Goal: Task Accomplishment & Management: Manage account settings

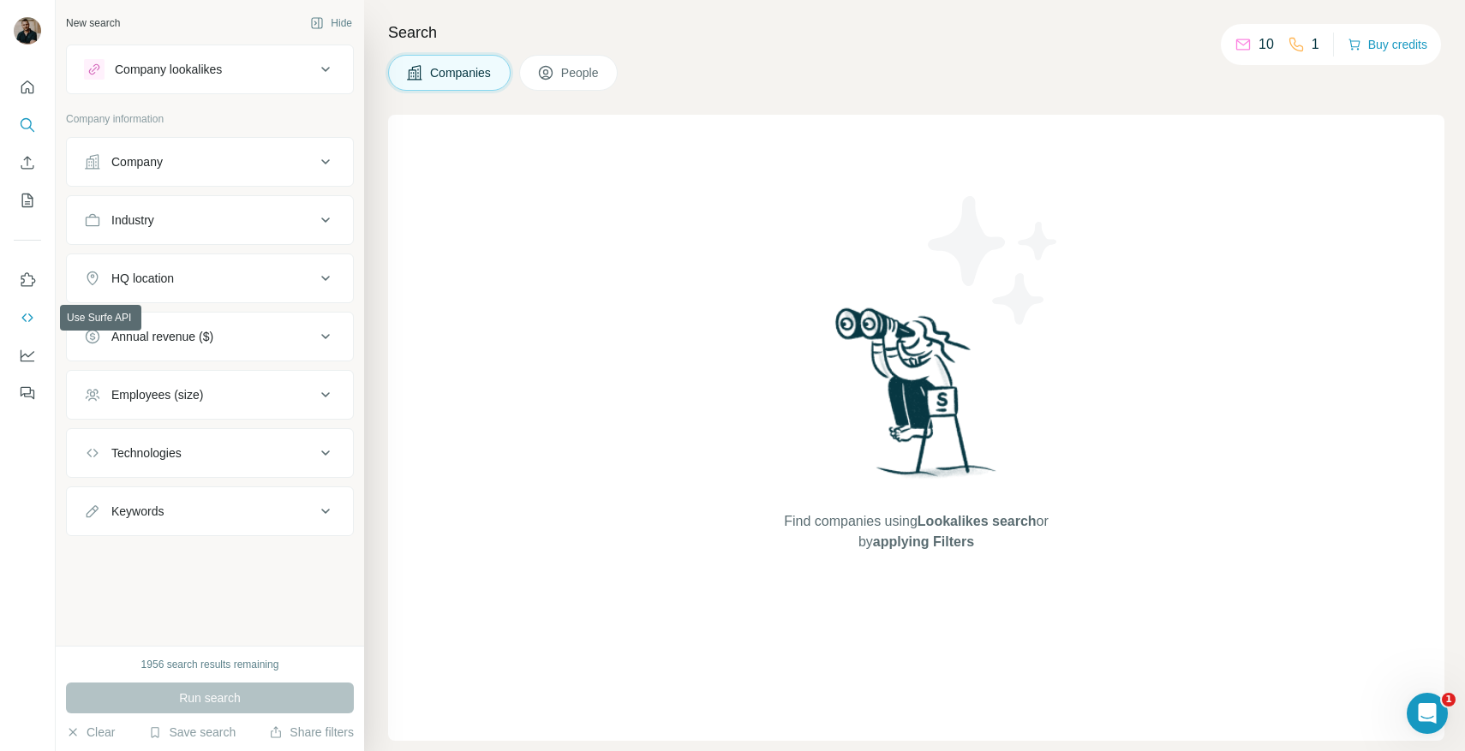
click at [23, 314] on icon "Use Surfe API" at bounding box center [27, 317] width 17 height 17
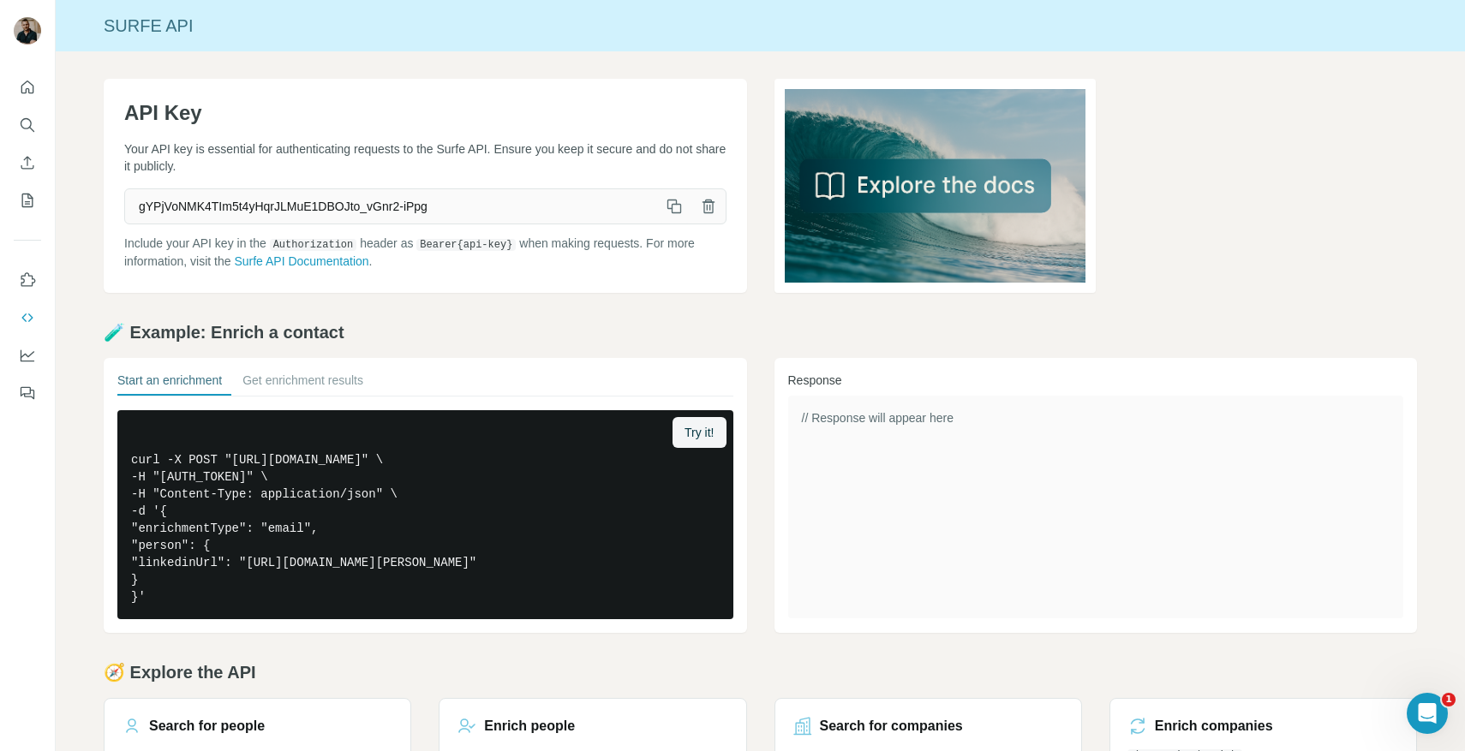
click at [676, 213] on icon "button" at bounding box center [674, 206] width 17 height 17
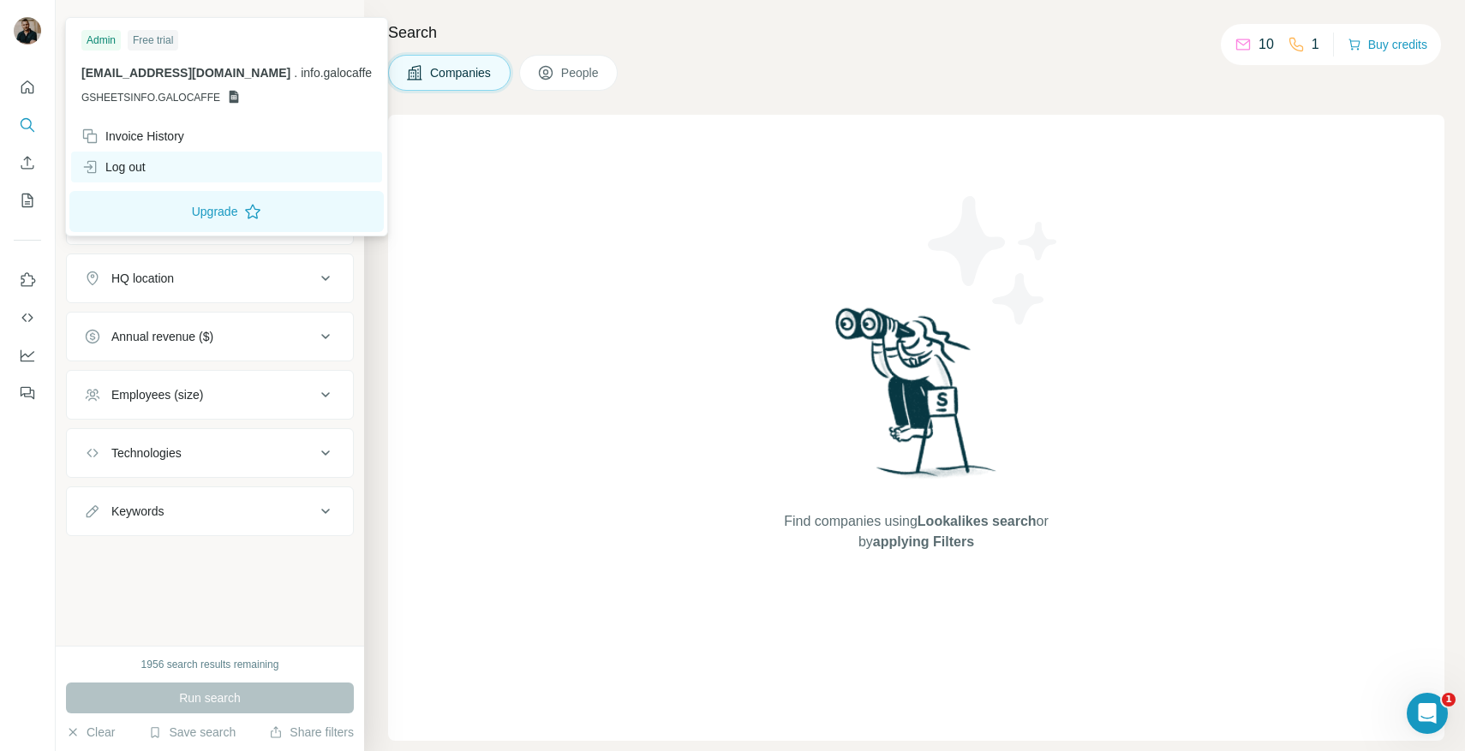
click at [133, 165] on div "Log out" at bounding box center [113, 167] width 64 height 17
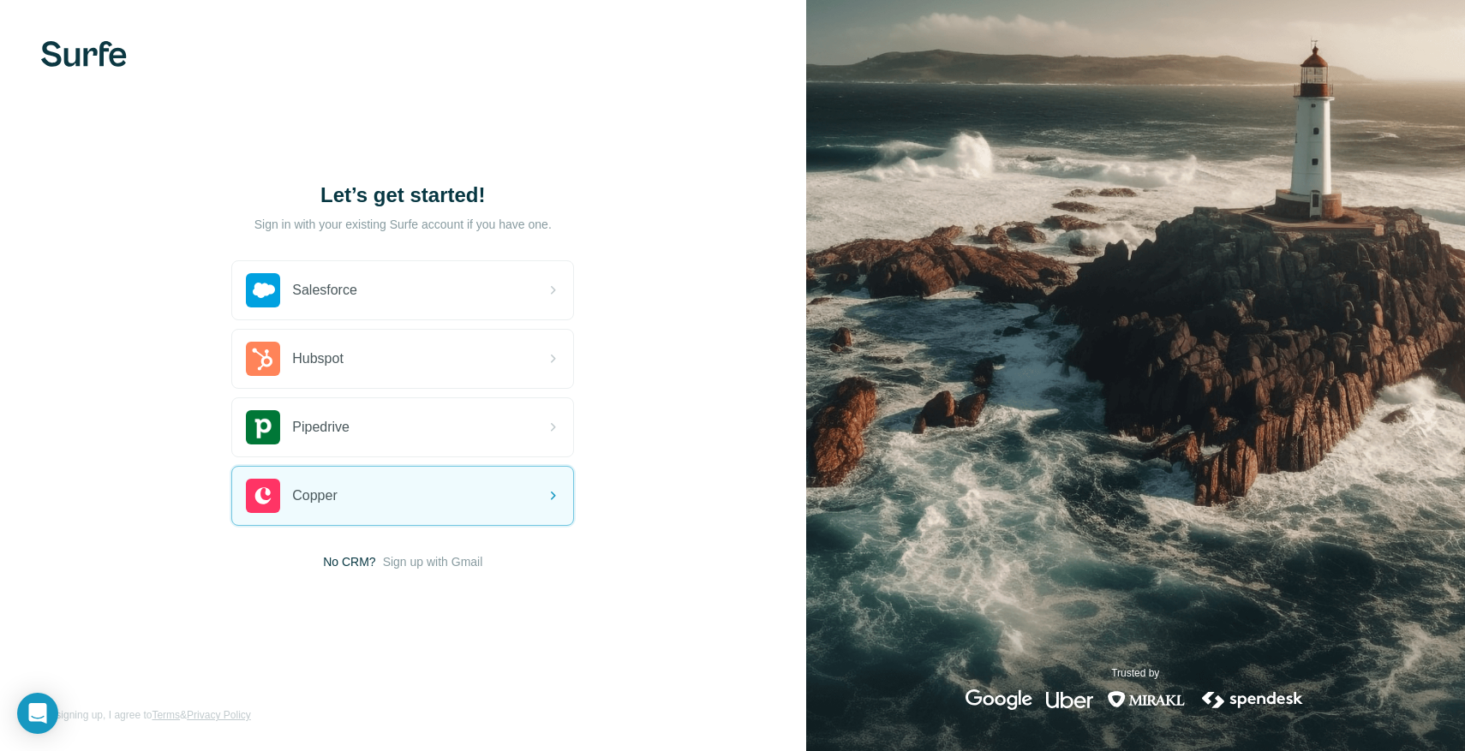
click at [428, 573] on div "Let’s get started! Sign in with your existing Surfe account if you have one. Sa…" at bounding box center [403, 375] width 806 height 751
click at [434, 561] on span "Sign up with Gmail" at bounding box center [433, 561] width 100 height 17
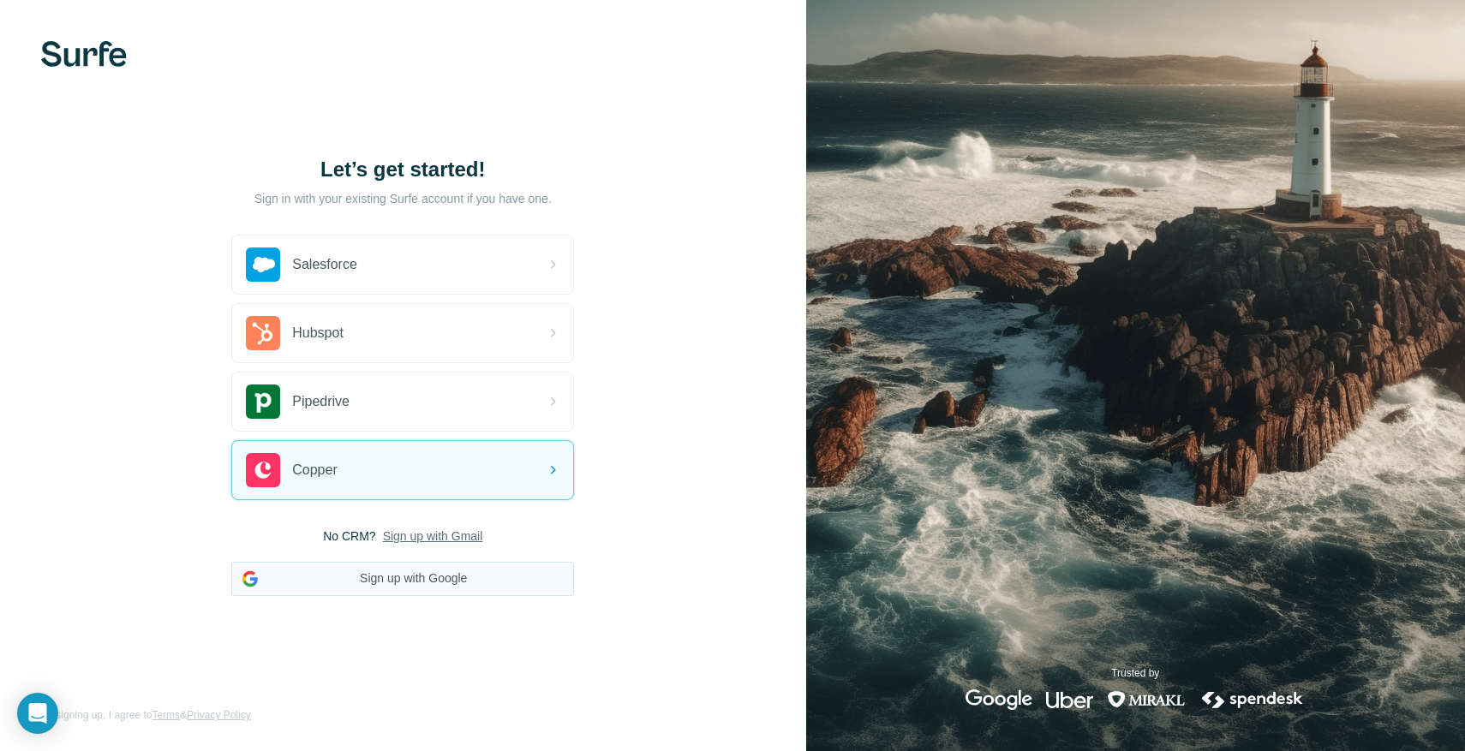
click at [423, 579] on button "Sign up with Google" at bounding box center [402, 579] width 343 height 34
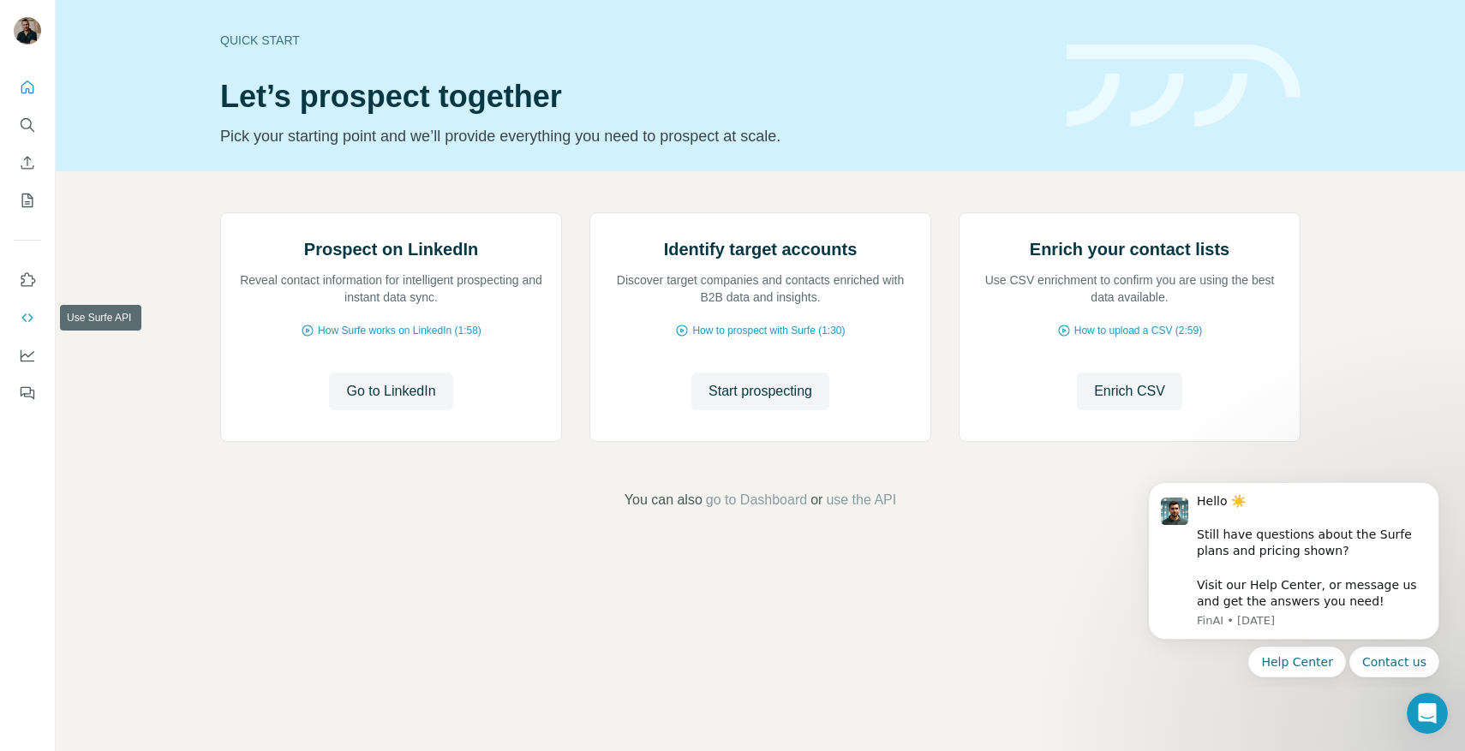
click at [23, 322] on icon "Use Surfe API" at bounding box center [27, 317] width 17 height 17
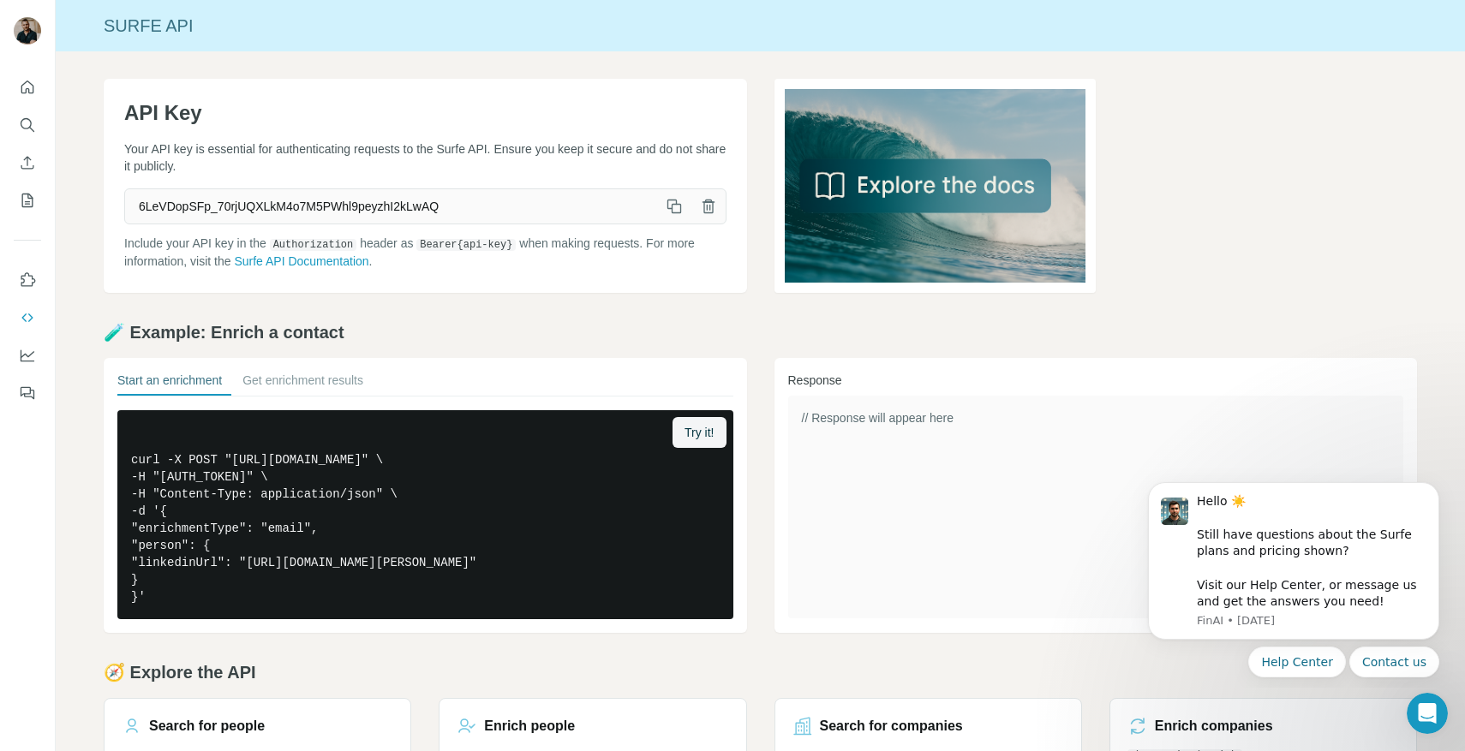
click at [672, 210] on icon "button" at bounding box center [675, 208] width 9 height 9
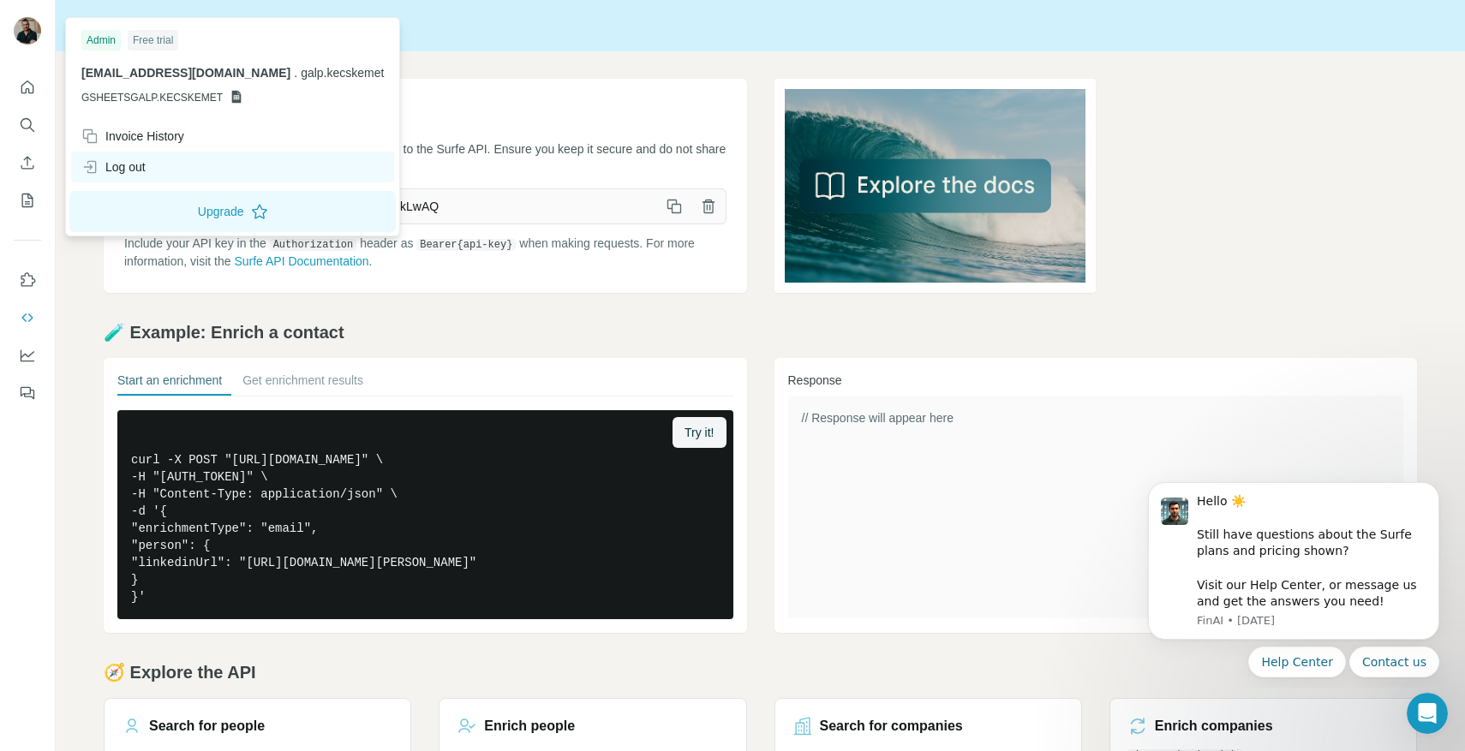
click at [134, 165] on div "Log out" at bounding box center [113, 167] width 64 height 17
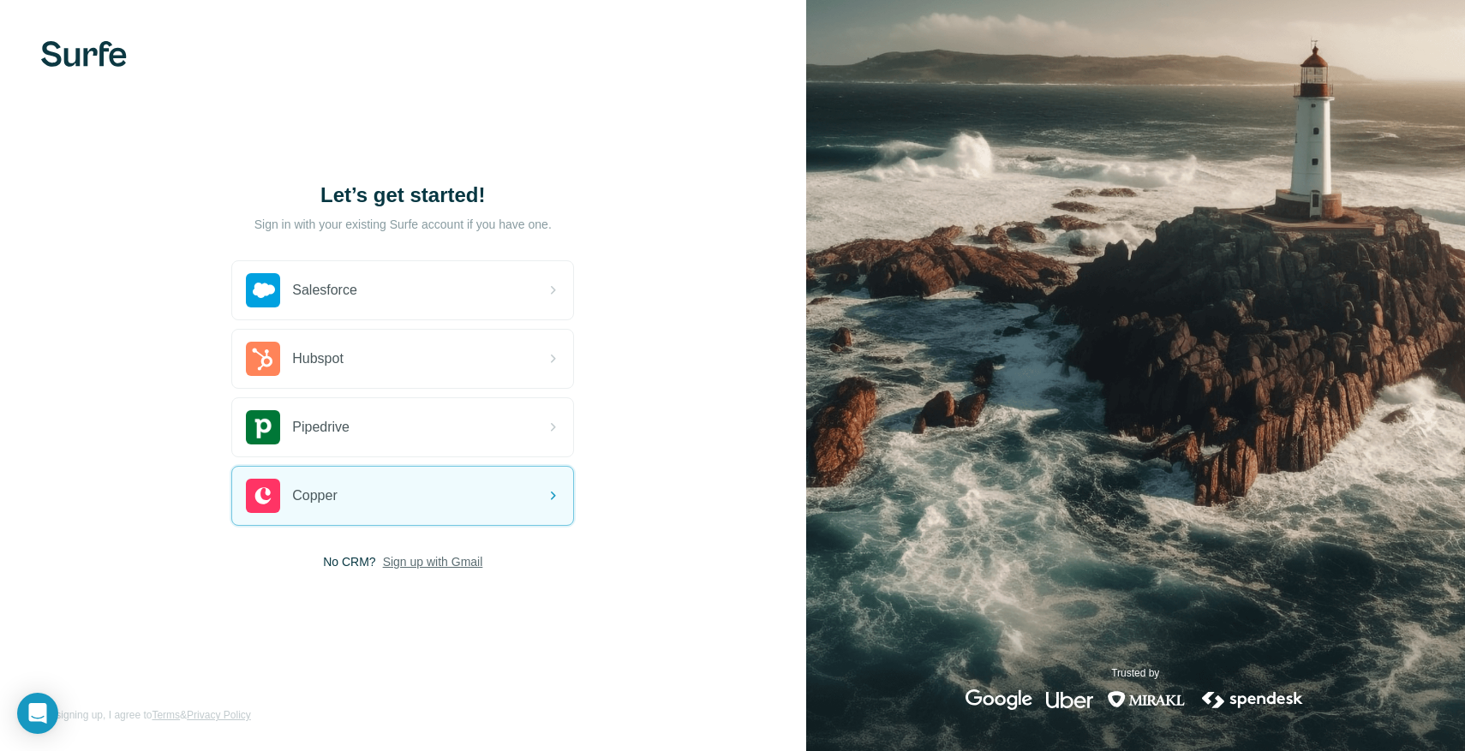
click at [452, 568] on span "Sign up with Gmail" at bounding box center [433, 561] width 100 height 17
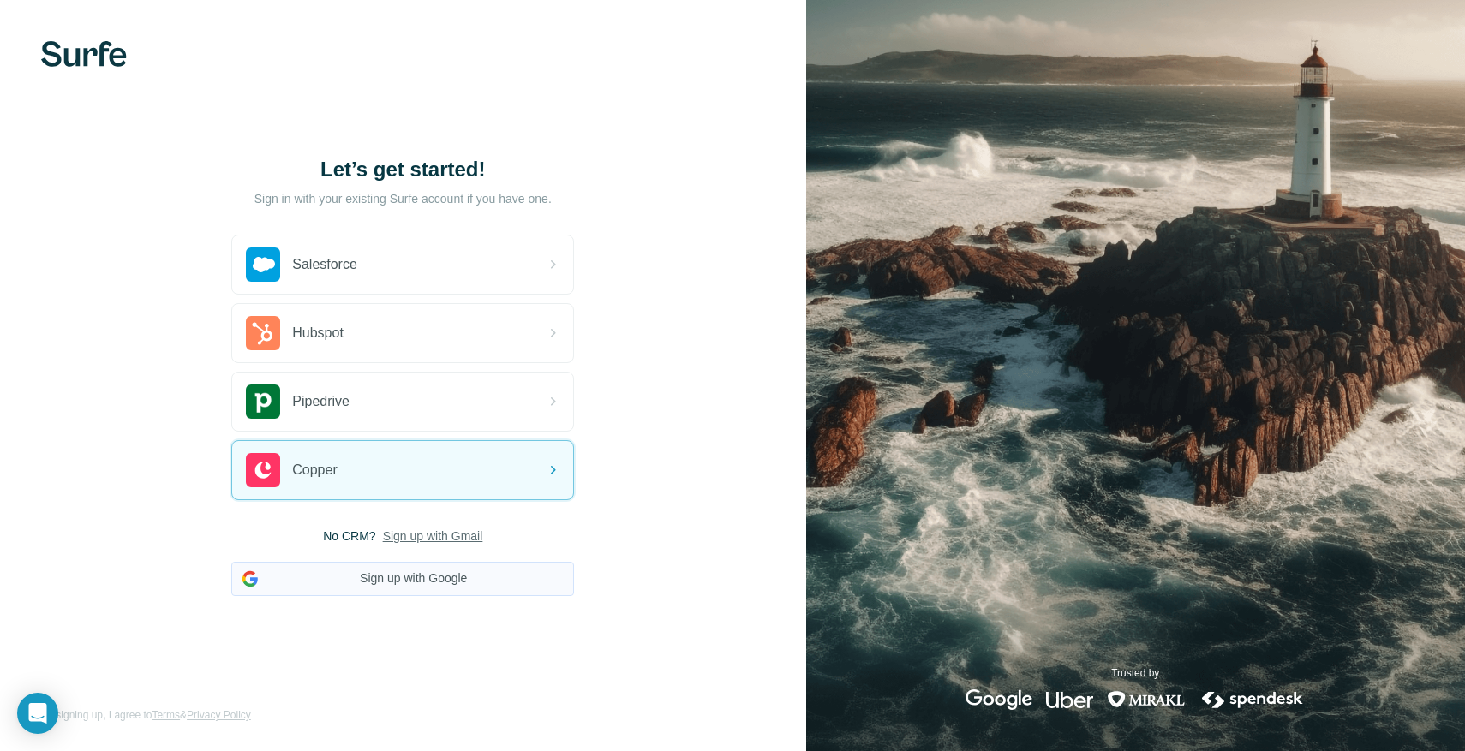
click at [437, 579] on button "Sign up with Google" at bounding box center [402, 579] width 343 height 34
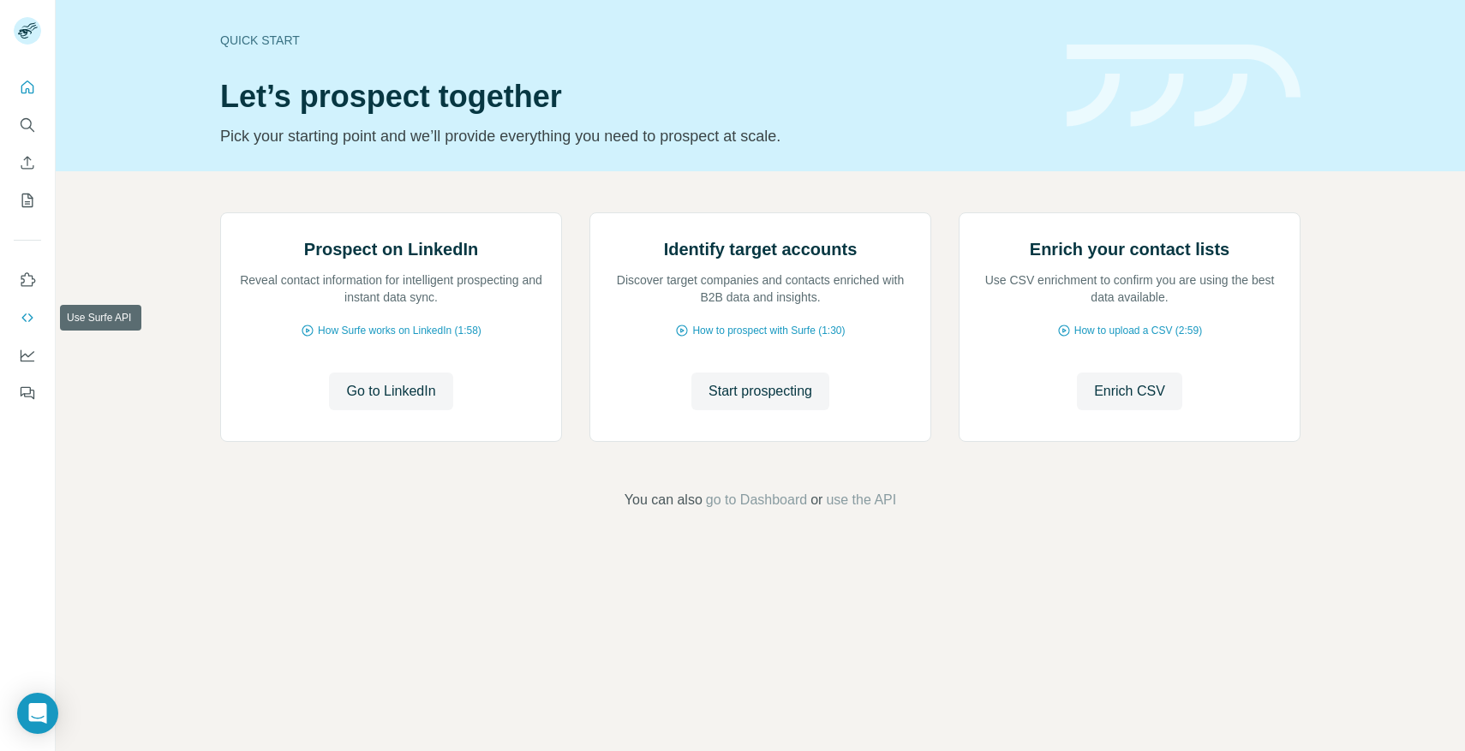
click at [28, 322] on icon "Use Surfe API" at bounding box center [27, 317] width 17 height 17
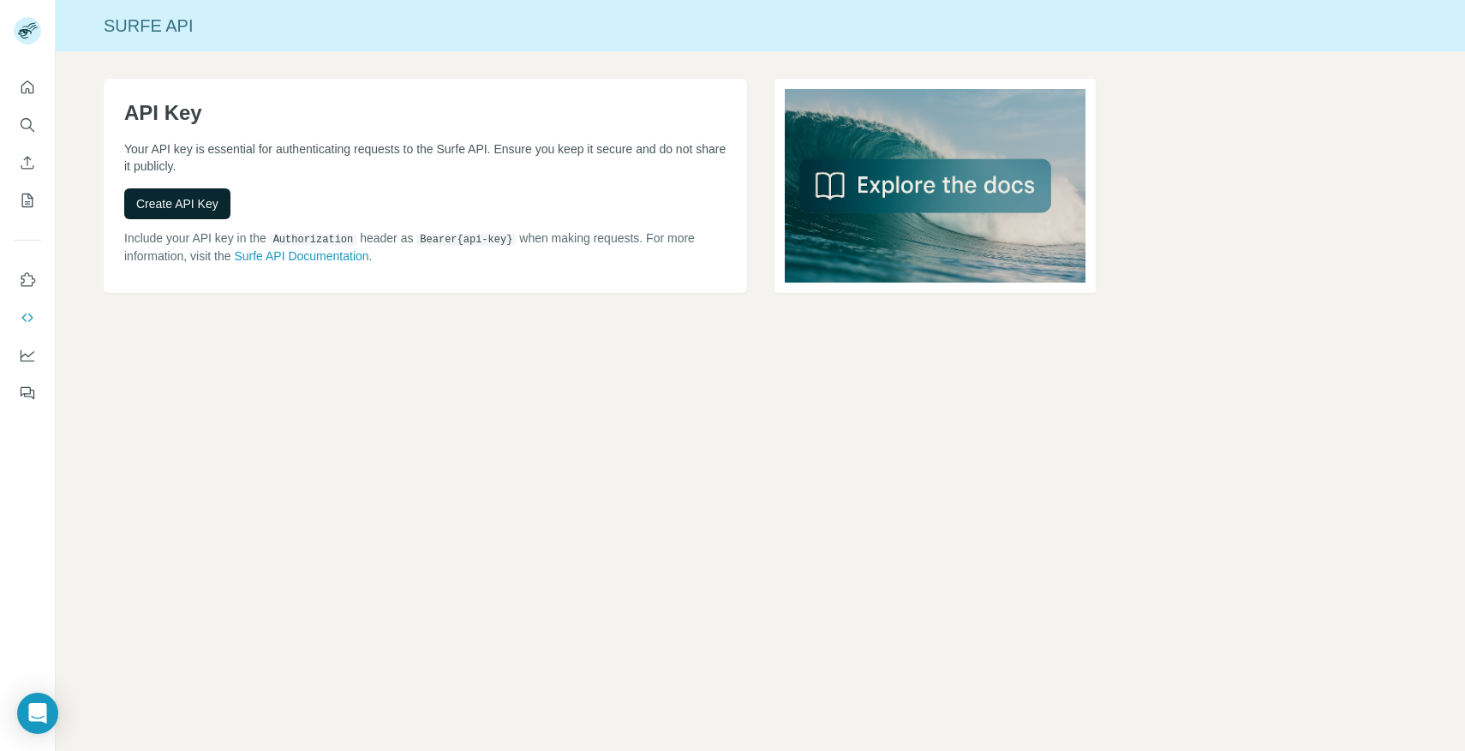
click at [194, 197] on span "Create API Key" at bounding box center [177, 203] width 82 height 17
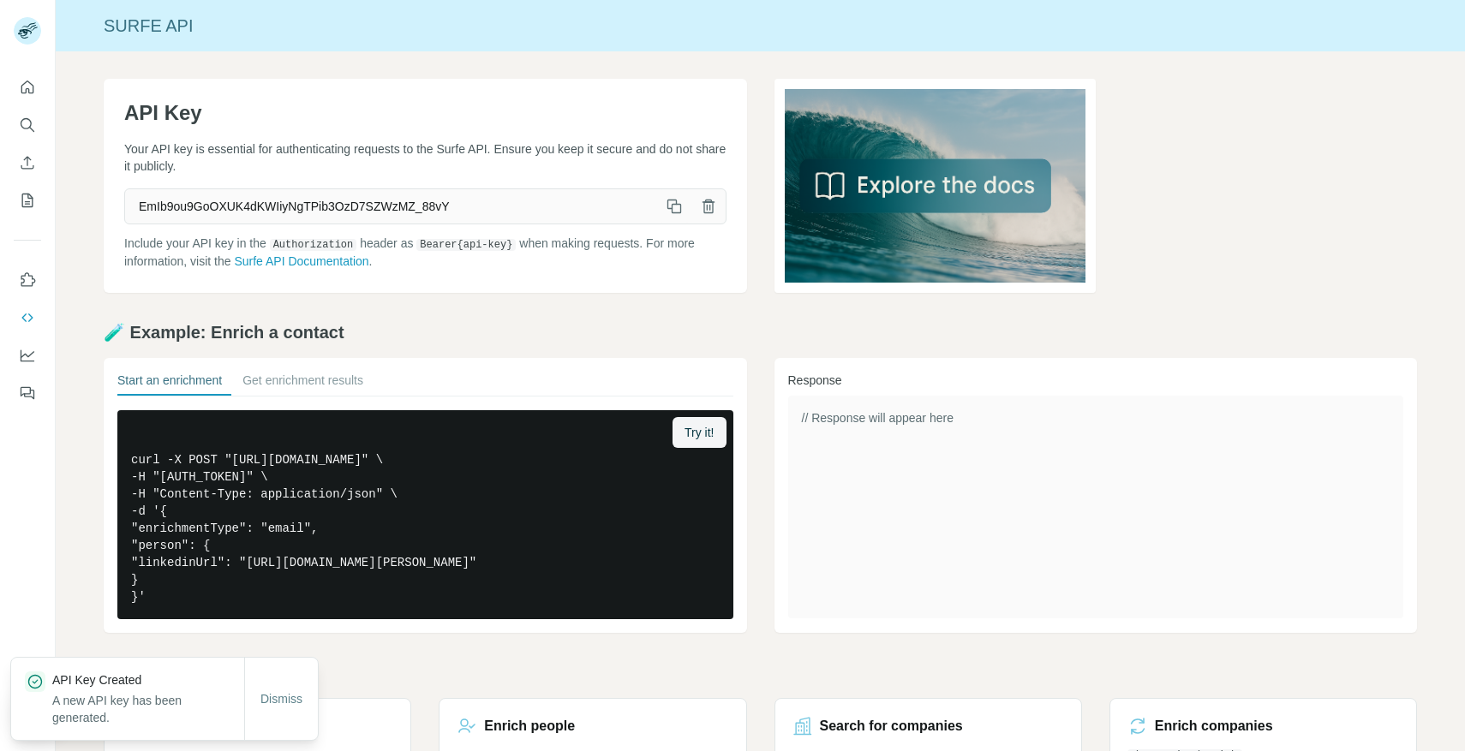
click at [671, 203] on icon "button" at bounding box center [674, 206] width 17 height 17
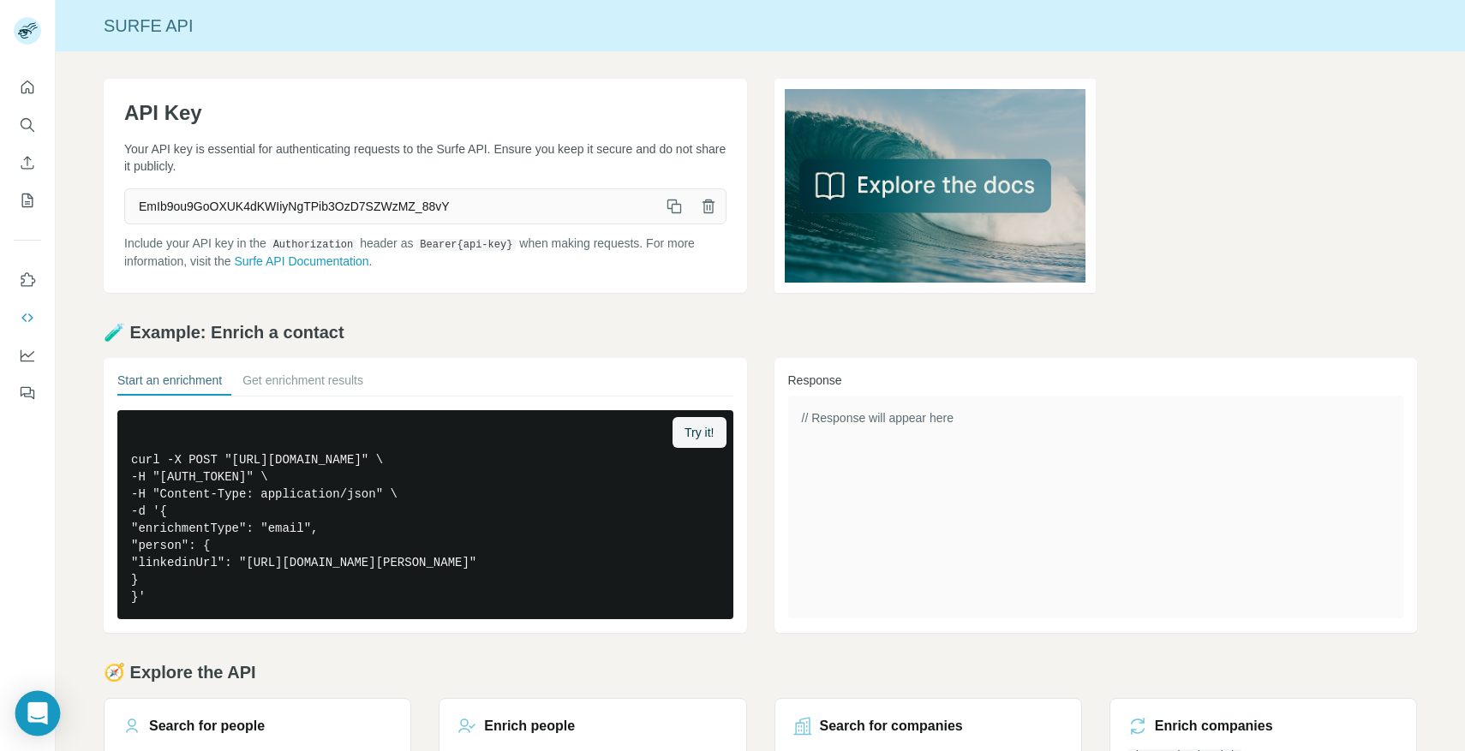
click at [36, 713] on icon "Open Intercom Messenger" at bounding box center [37, 714] width 20 height 22
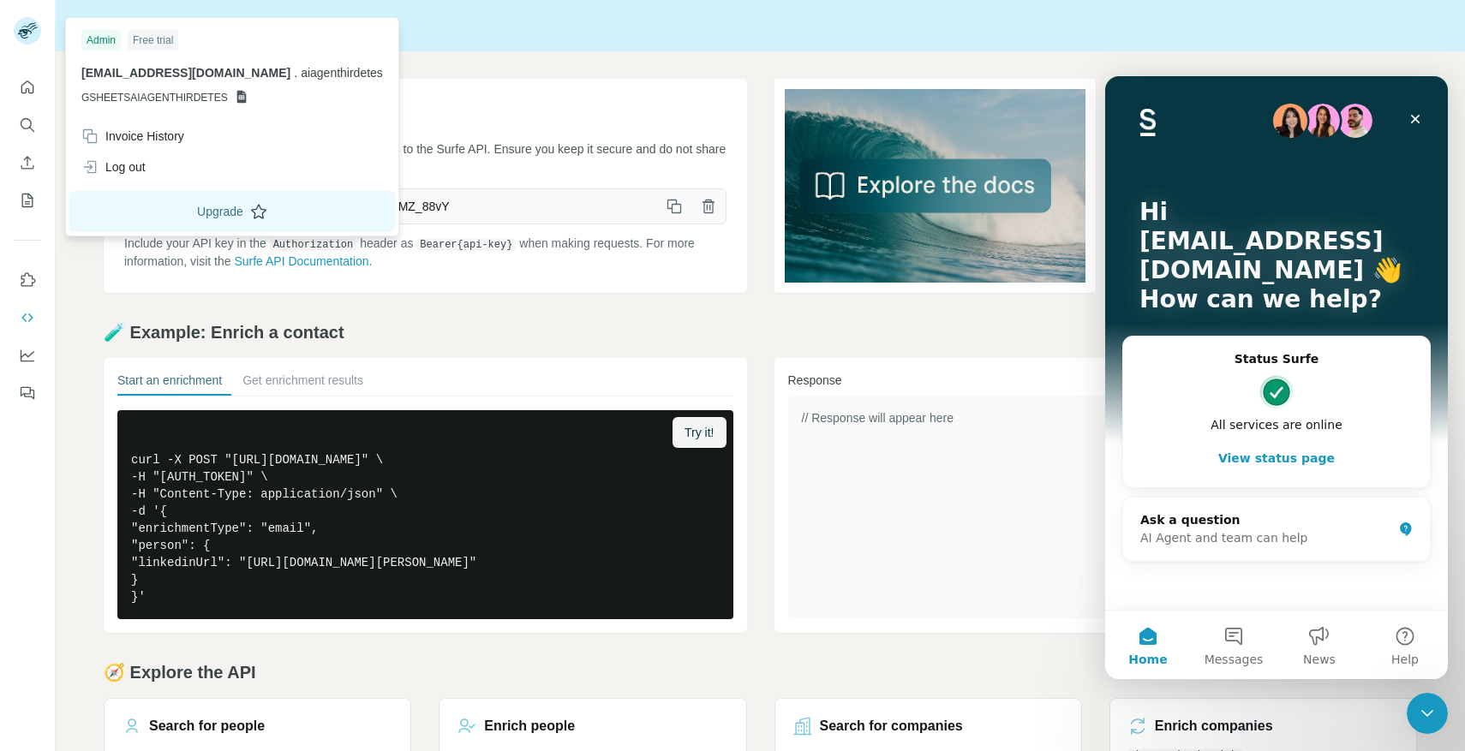
click at [176, 206] on button "Upgrade" at bounding box center [232, 211] width 326 height 41
click at [141, 170] on div "Log out" at bounding box center [113, 167] width 64 height 17
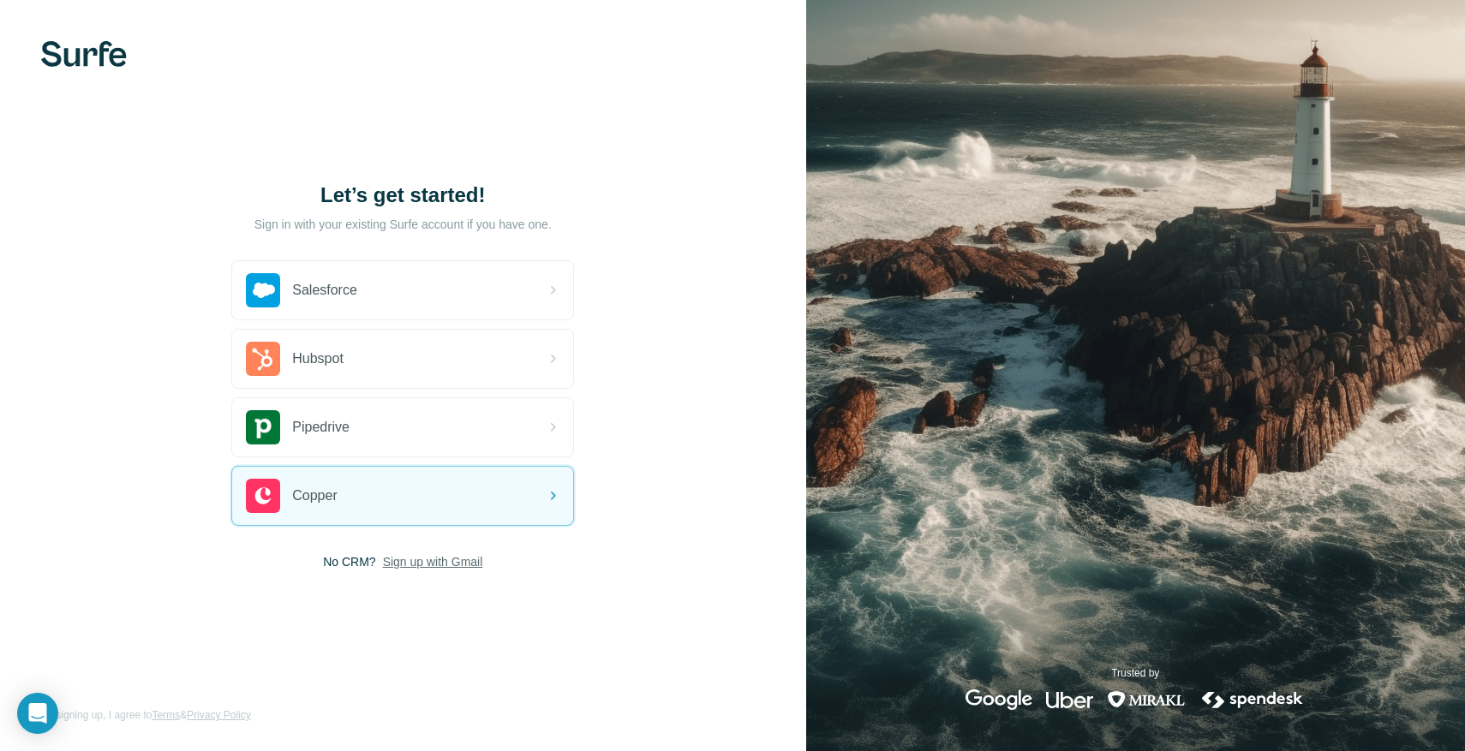
click at [439, 557] on span "Sign up with Gmail" at bounding box center [433, 561] width 100 height 17
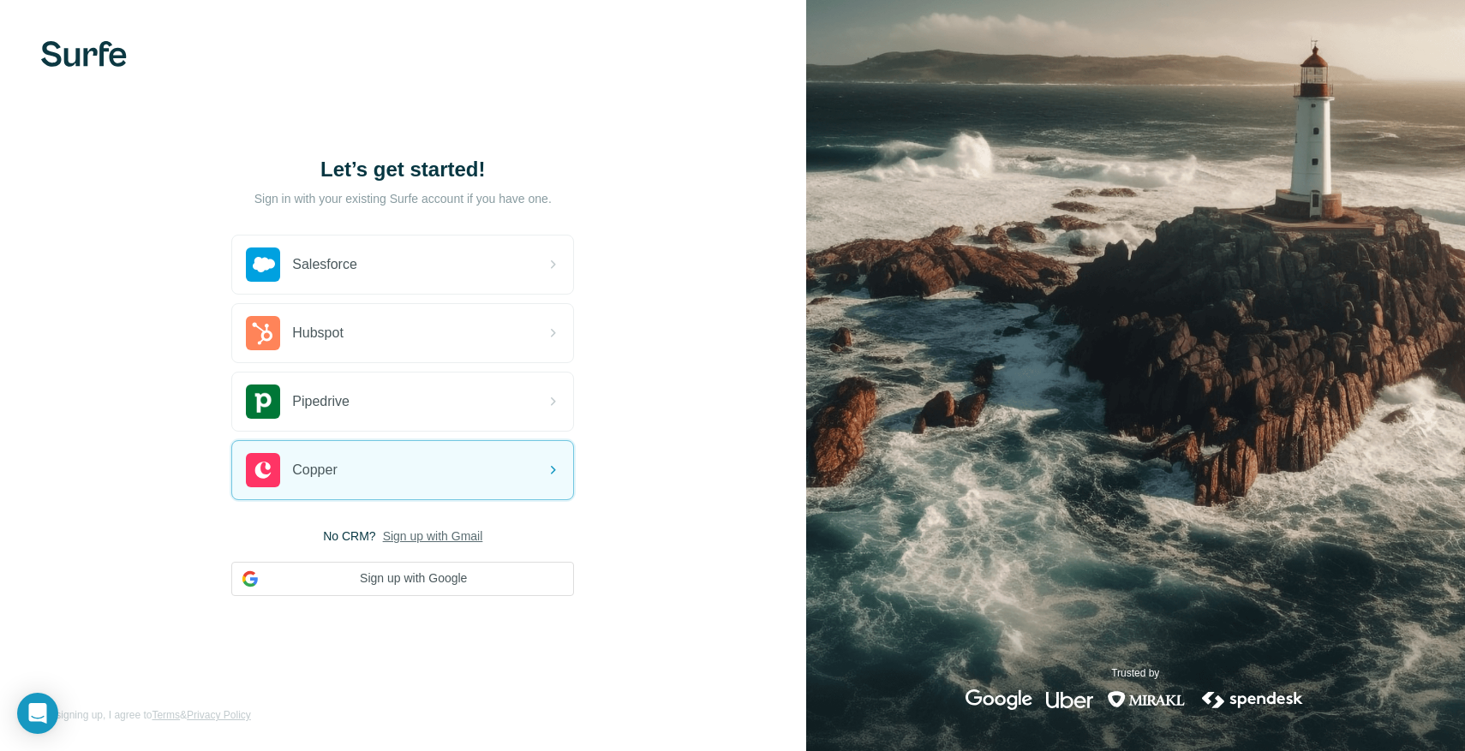
click at [432, 547] on div "No CRM? Sign up with Gmail Sign up with Google" at bounding box center [402, 562] width 343 height 69
click at [437, 536] on span "Sign up with Gmail" at bounding box center [433, 536] width 100 height 17
click at [470, 531] on span "Sign up with Gmail" at bounding box center [433, 536] width 100 height 17
click at [437, 591] on button "Sign up with Google" at bounding box center [402, 579] width 343 height 34
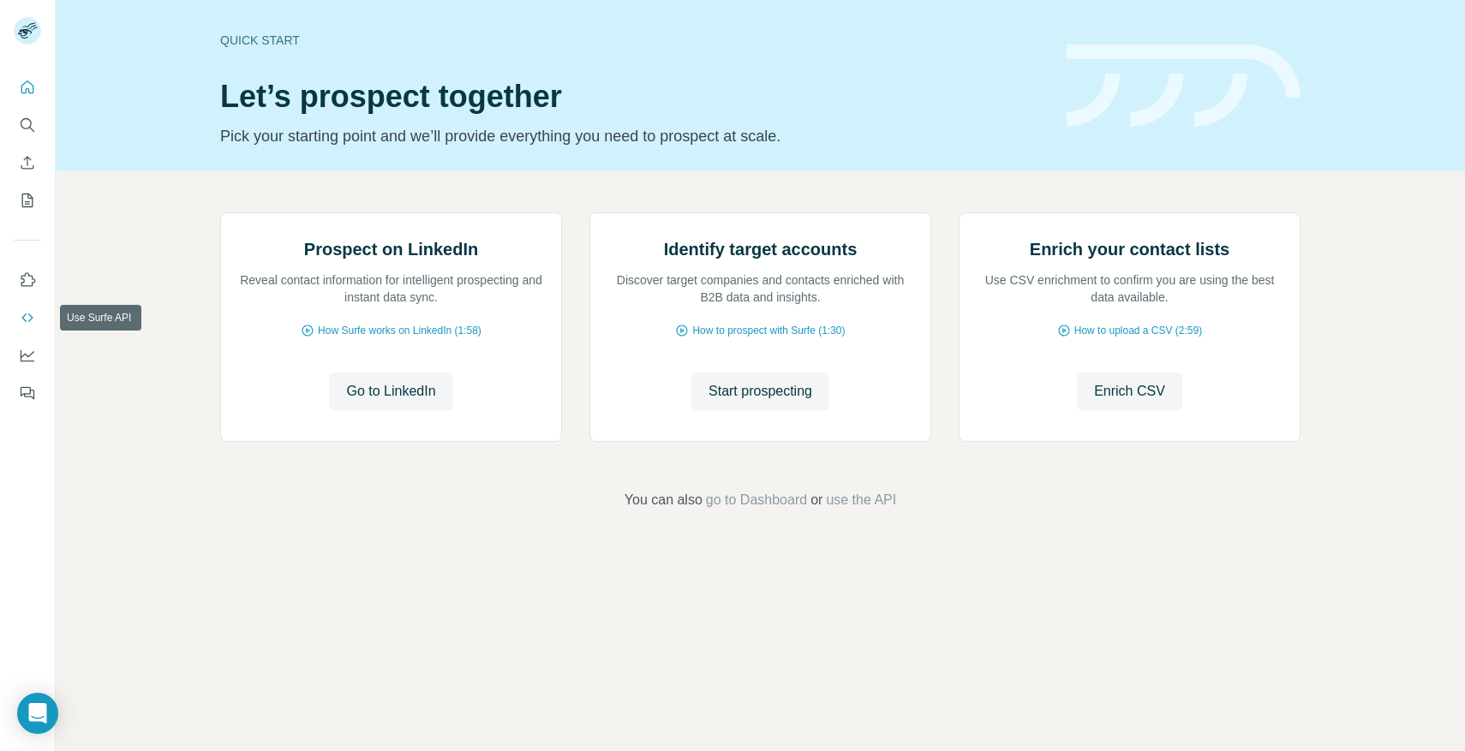
click at [29, 318] on icon "Use Surfe API" at bounding box center [27, 317] width 17 height 17
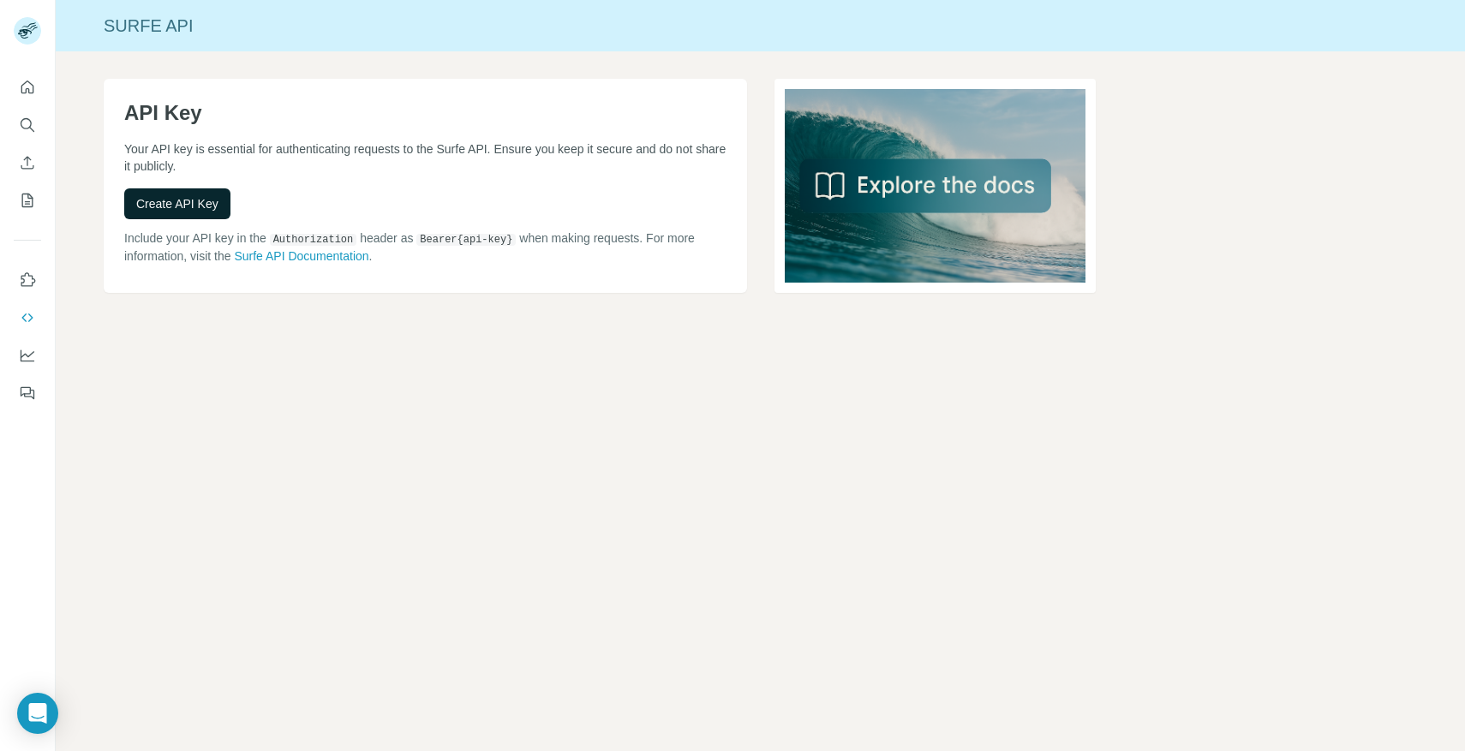
click at [205, 217] on button "Create API Key" at bounding box center [177, 203] width 106 height 31
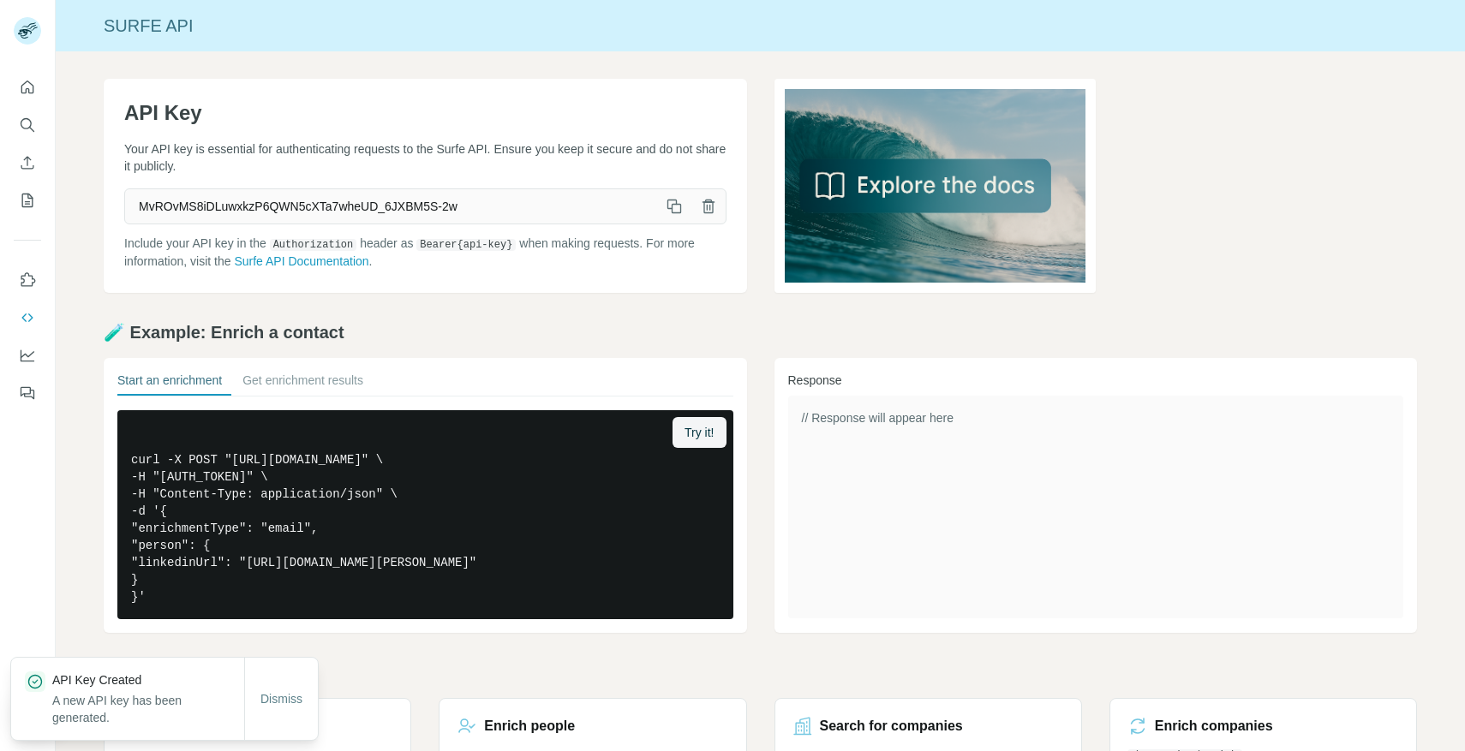
click at [673, 206] on icon "button" at bounding box center [674, 206] width 17 height 17
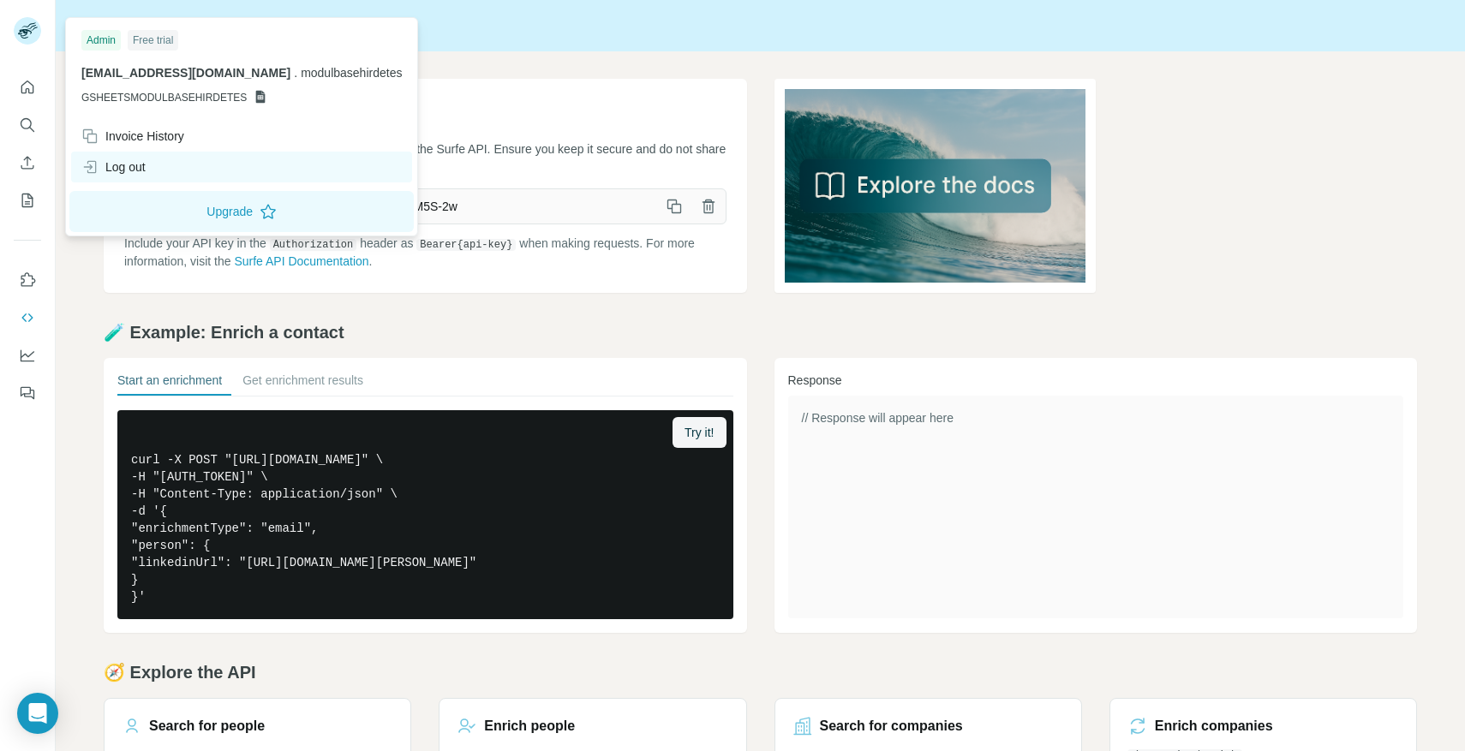
click at [139, 152] on div "Log out" at bounding box center [241, 167] width 341 height 31
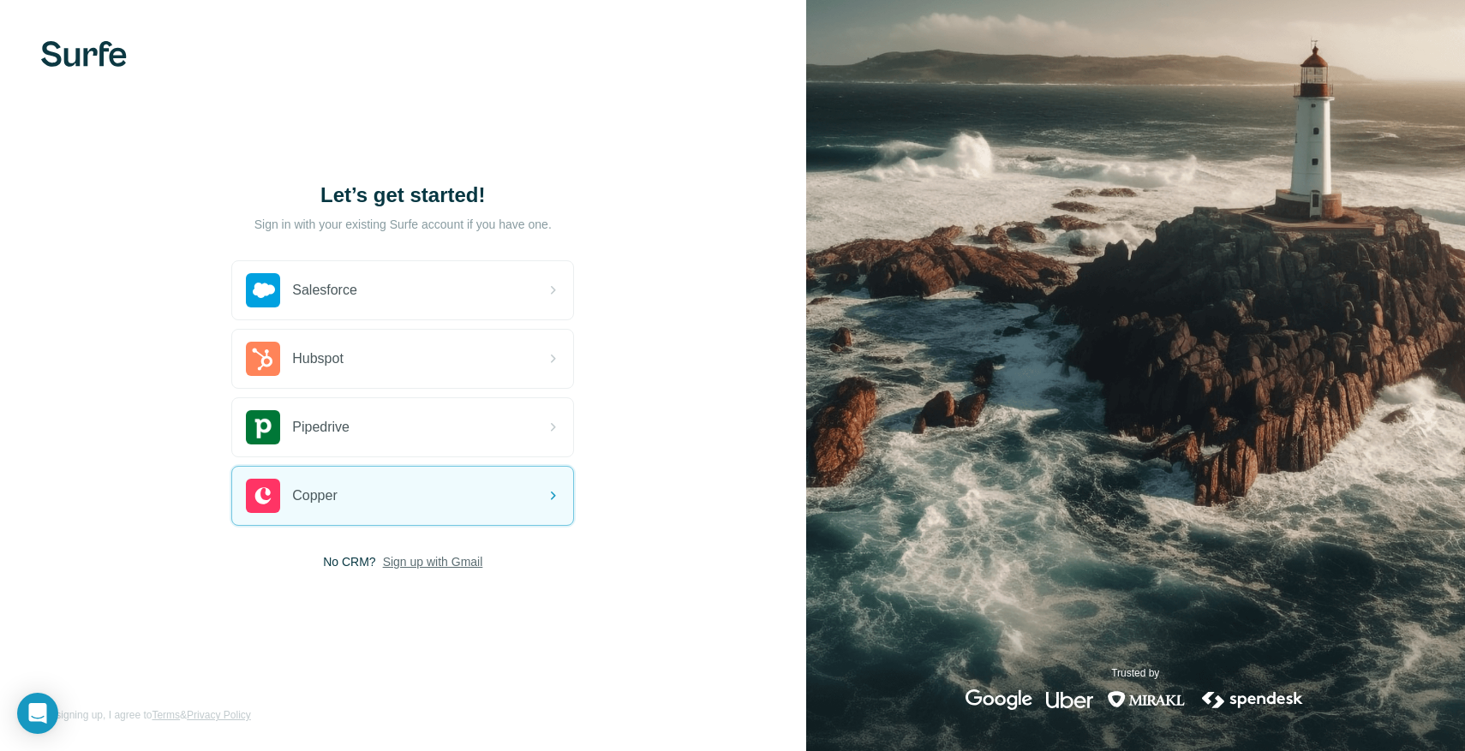
click at [430, 568] on span "Sign up with Gmail" at bounding box center [433, 561] width 100 height 17
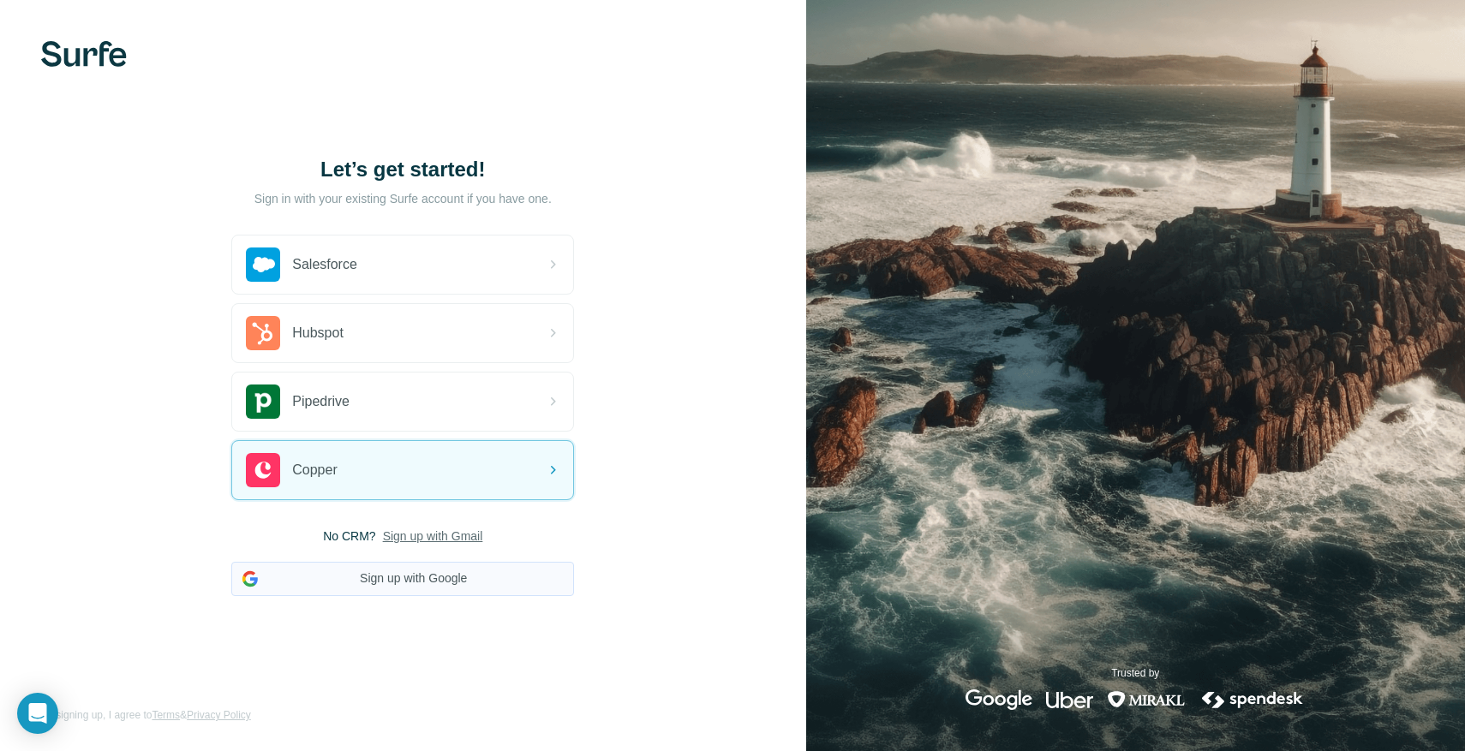
click at [443, 583] on button "Sign up with Google" at bounding box center [402, 579] width 343 height 34
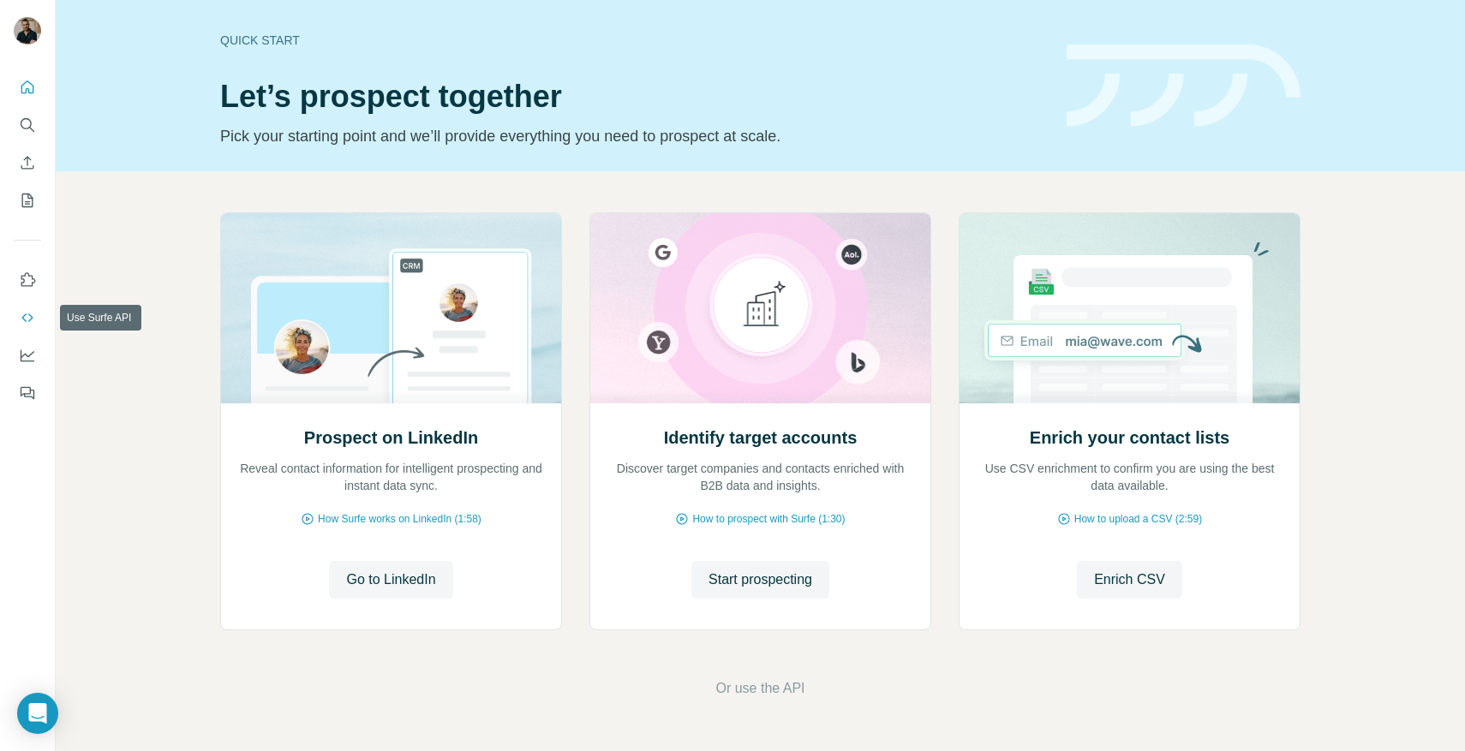
click at [33, 311] on icon "Use Surfe API" at bounding box center [27, 317] width 17 height 17
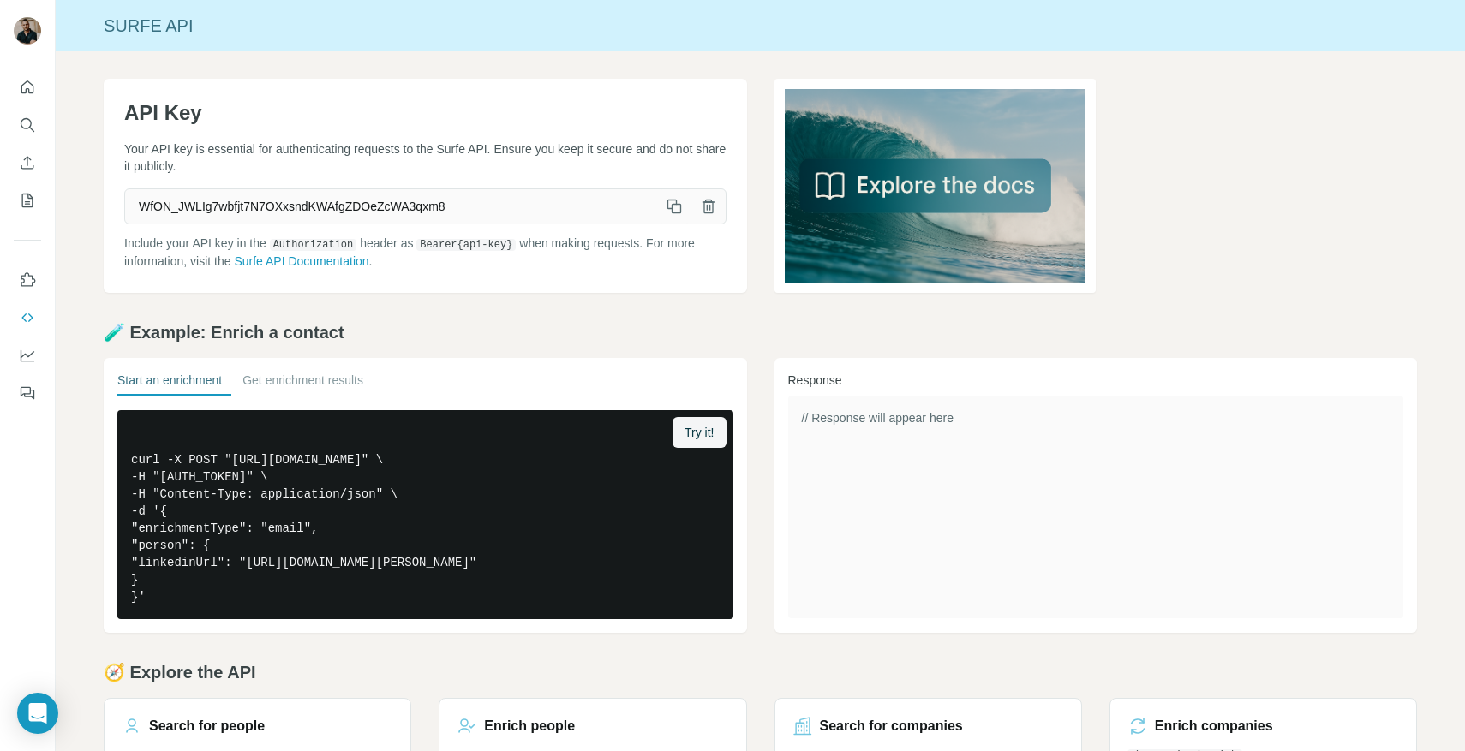
click at [683, 200] on button "button" at bounding box center [674, 206] width 34 height 34
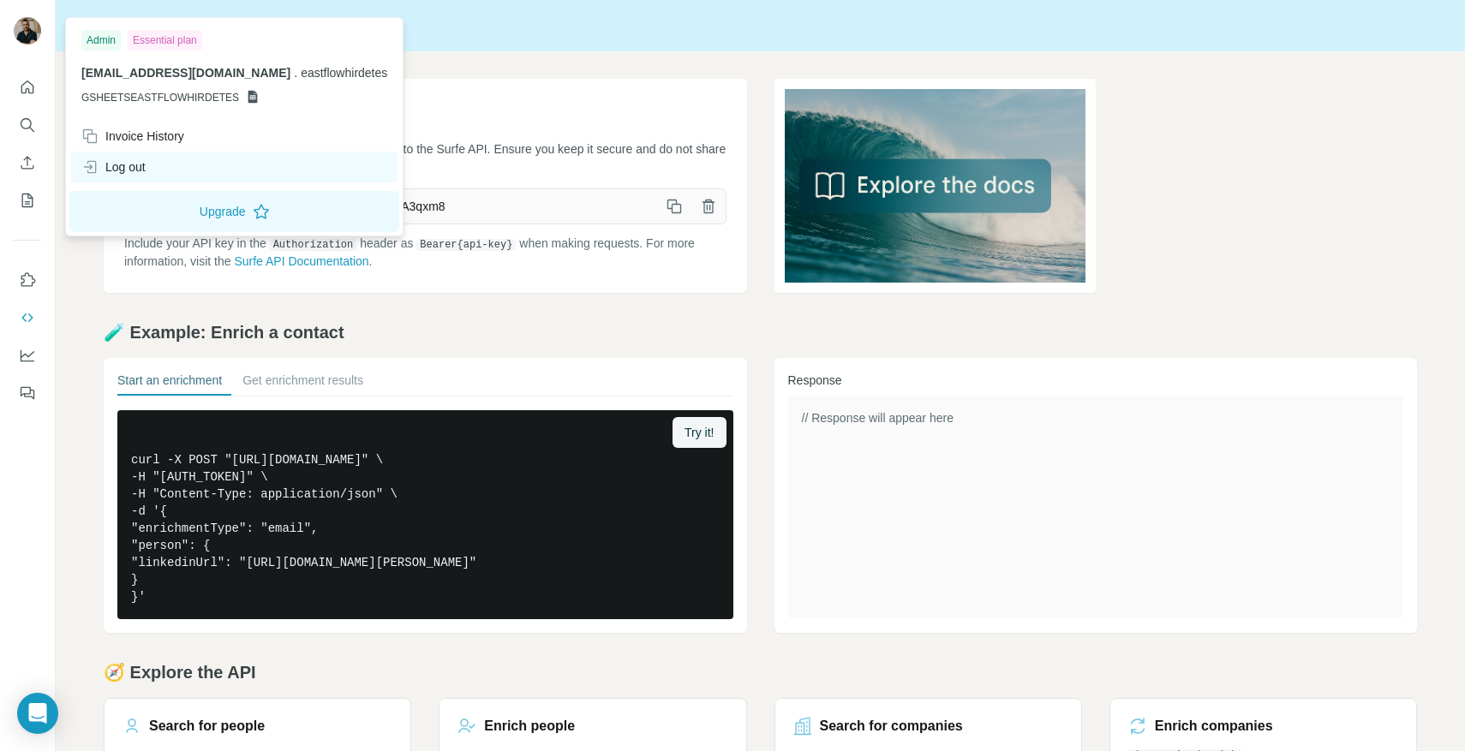
click at [126, 161] on div "Log out" at bounding box center [113, 167] width 64 height 17
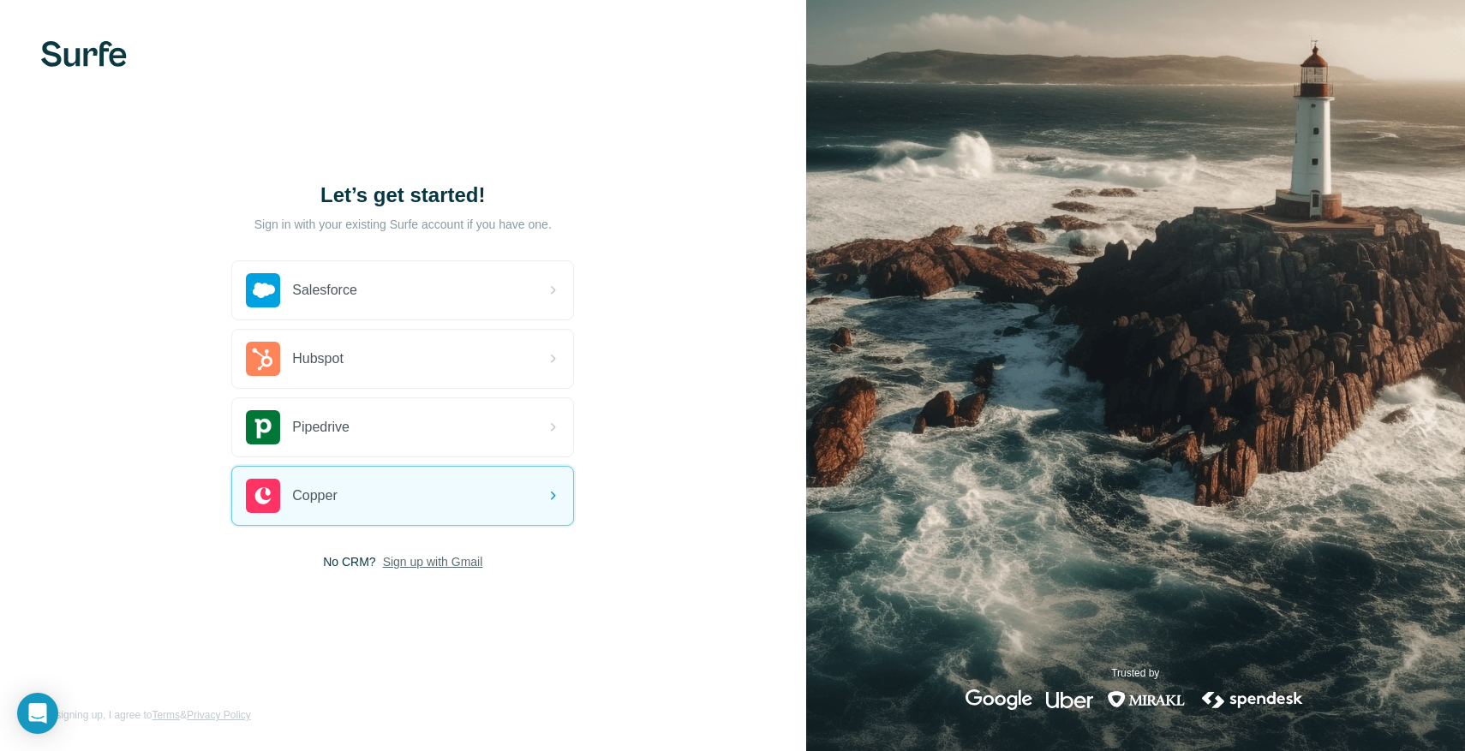
click at [458, 565] on span "Sign up with Gmail" at bounding box center [433, 561] width 100 height 17
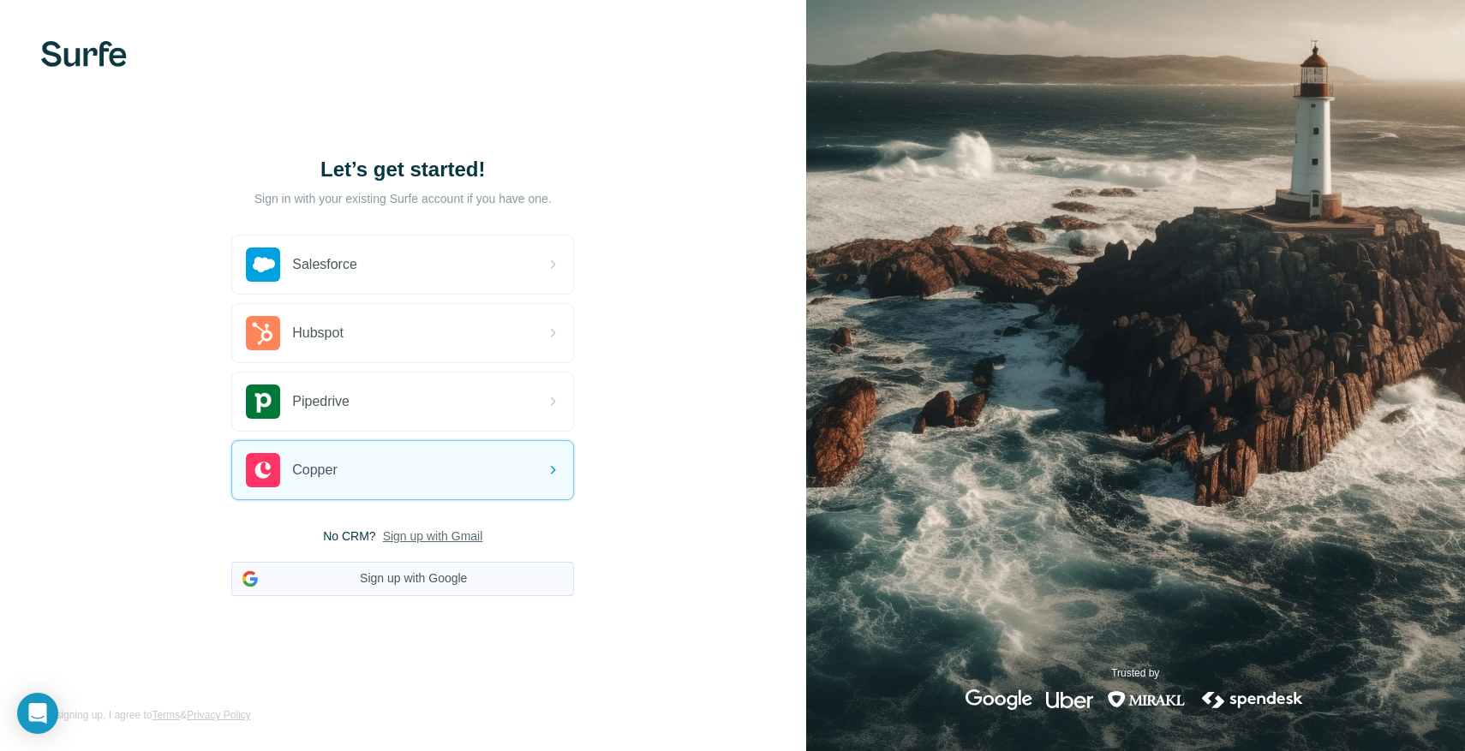
click at [448, 595] on button "Sign up with Google" at bounding box center [402, 579] width 343 height 34
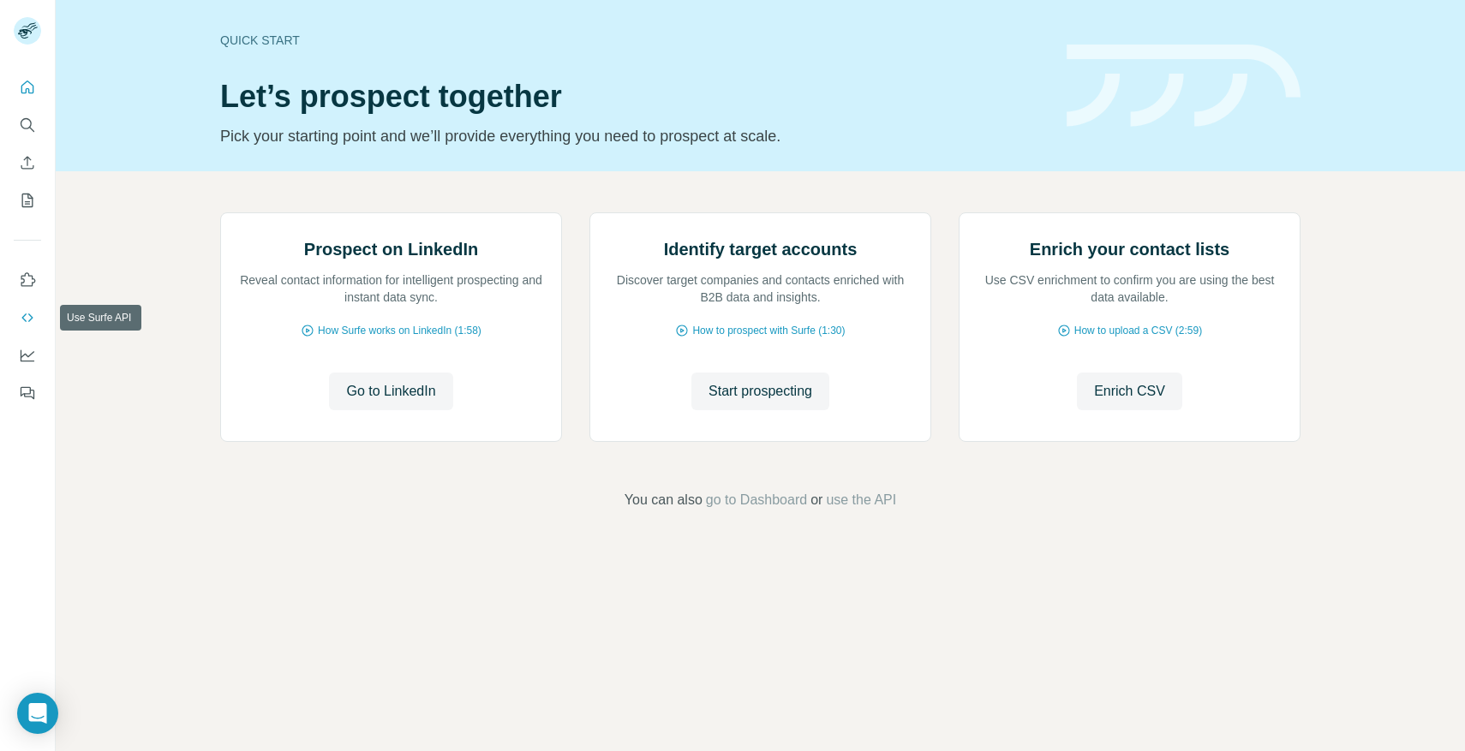
click at [30, 316] on icon "Use Surfe API" at bounding box center [26, 318] width 11 height 9
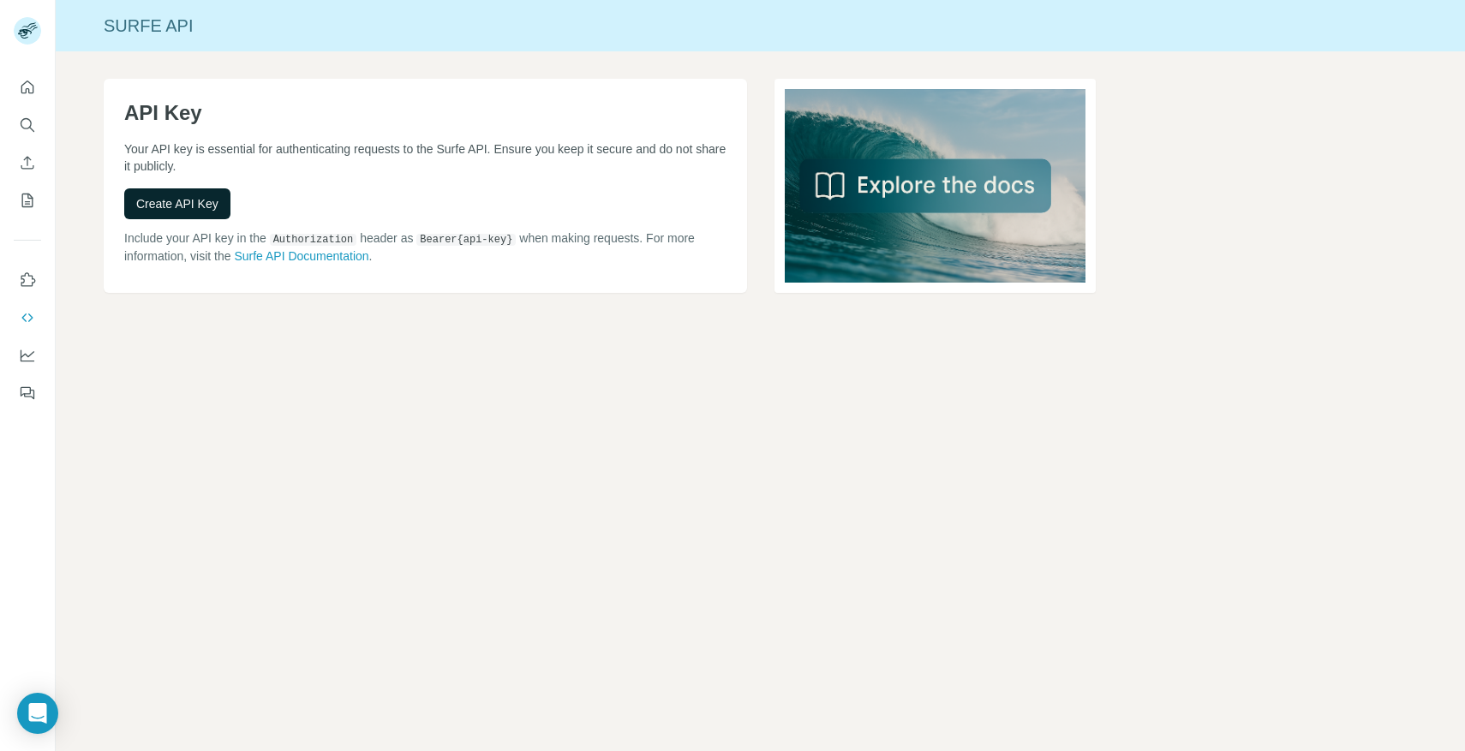
click at [213, 212] on button "Create API Key" at bounding box center [177, 203] width 106 height 31
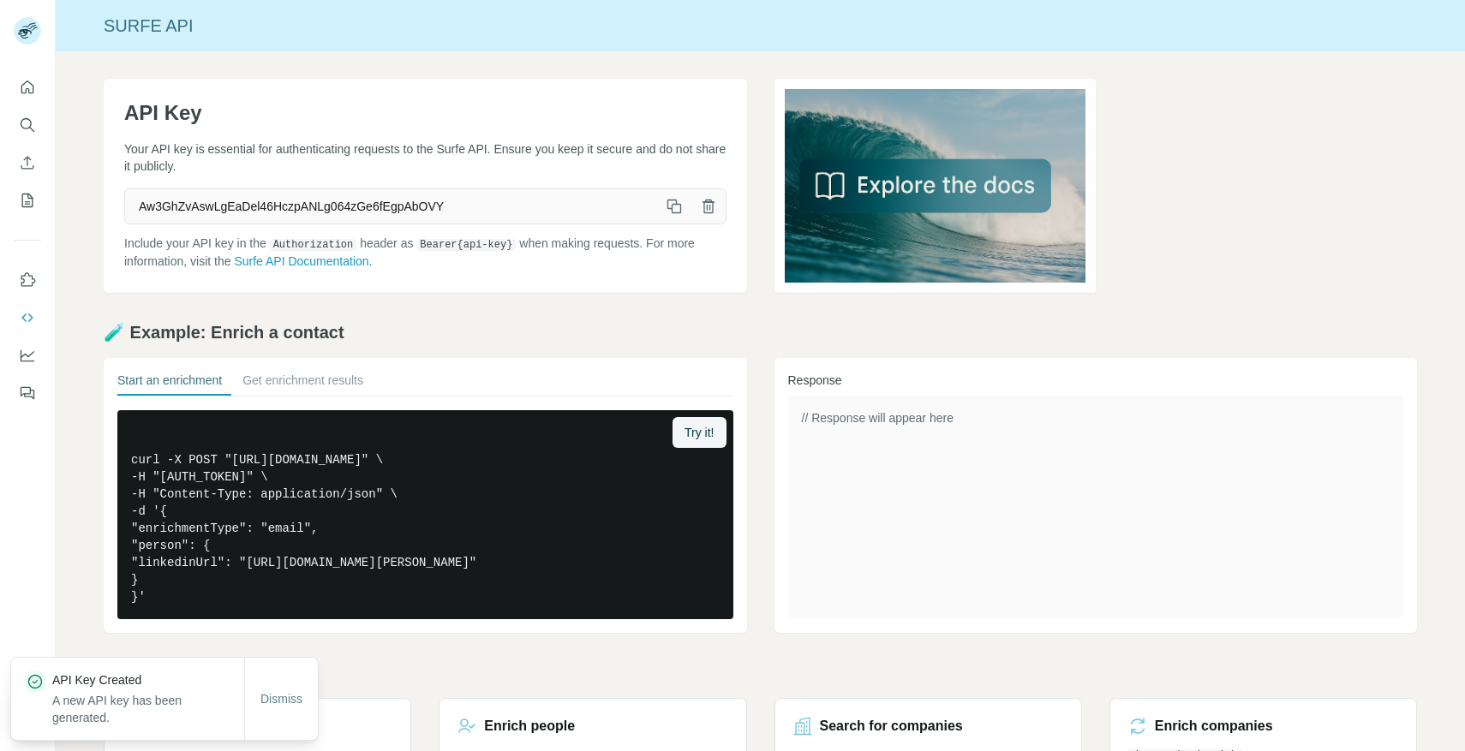
click at [673, 206] on icon "button" at bounding box center [674, 206] width 17 height 17
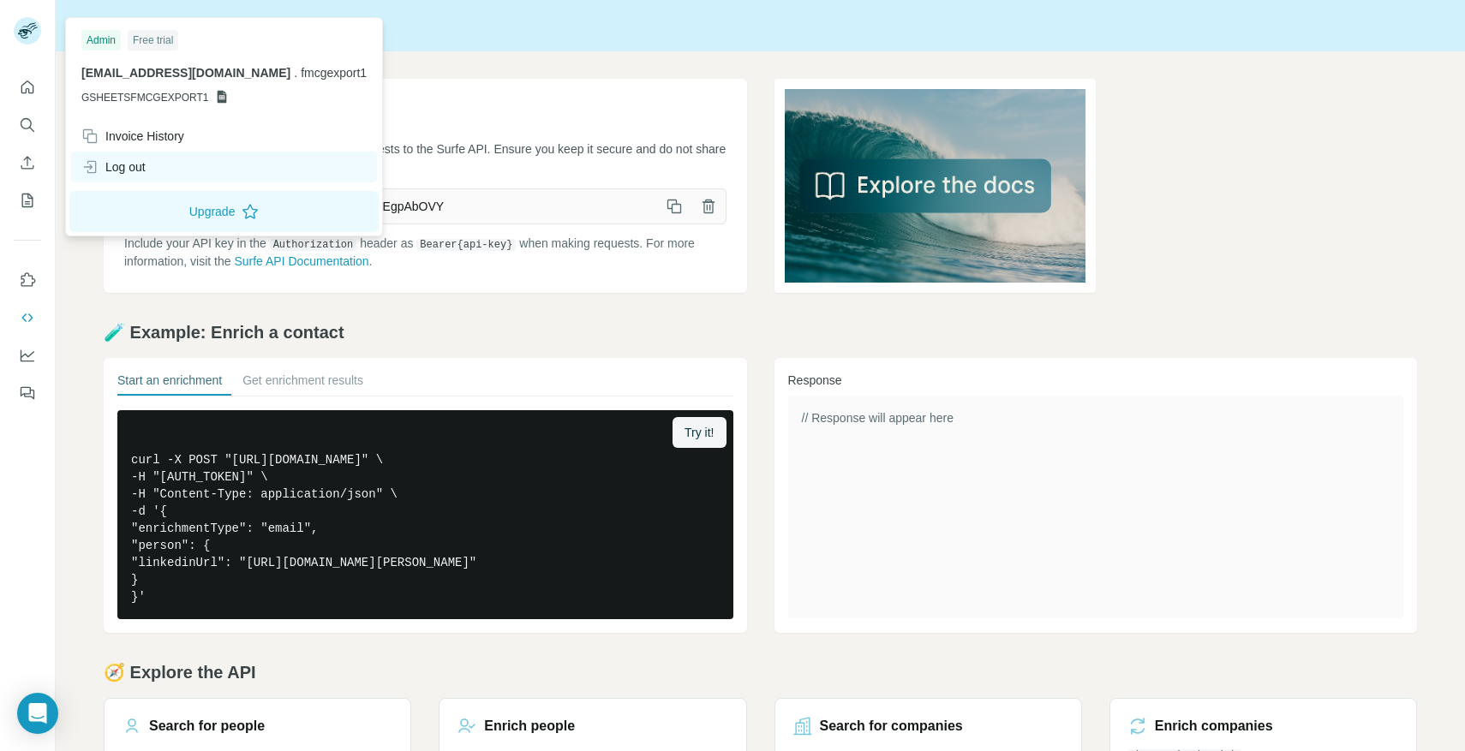
click at [141, 165] on div "Log out" at bounding box center [113, 167] width 64 height 17
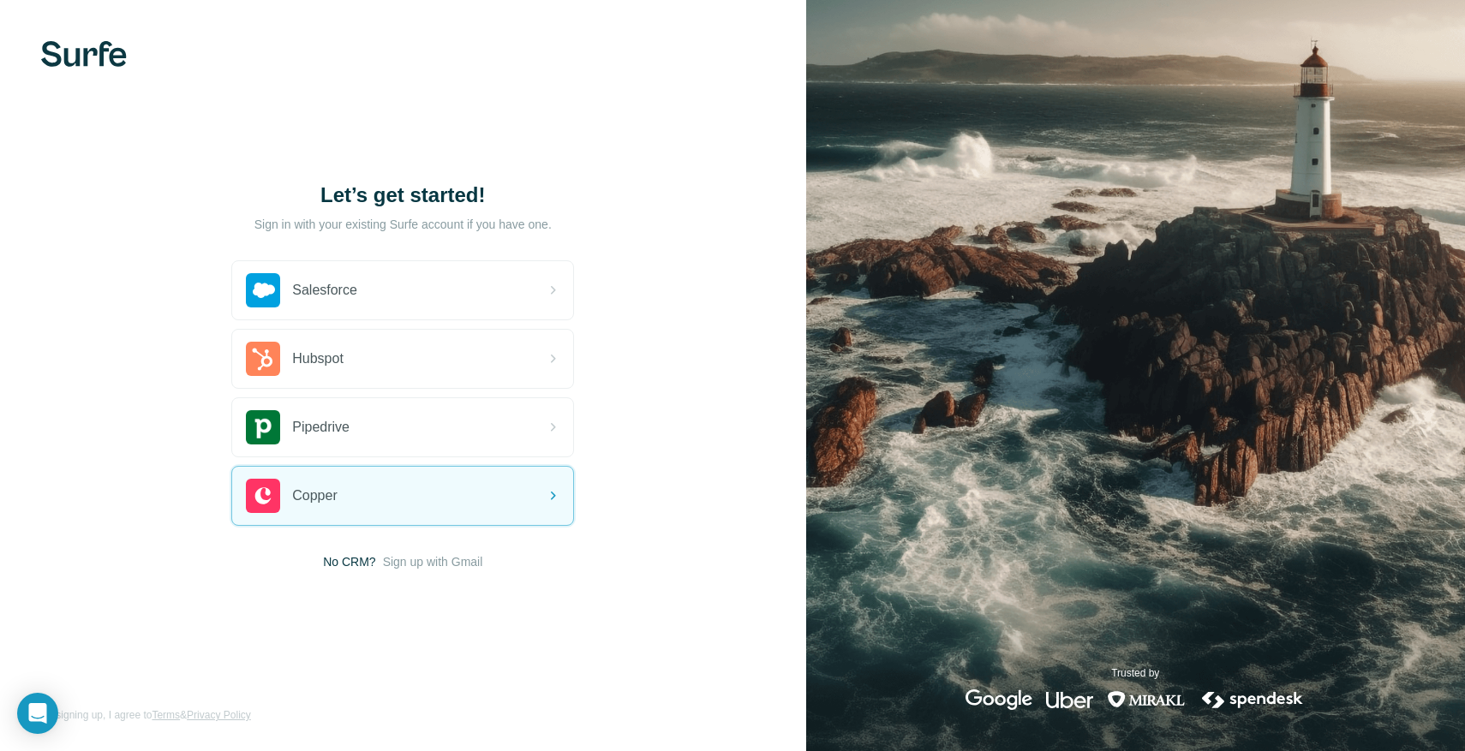
click at [422, 561] on span "Sign up with Gmail" at bounding box center [433, 561] width 100 height 17
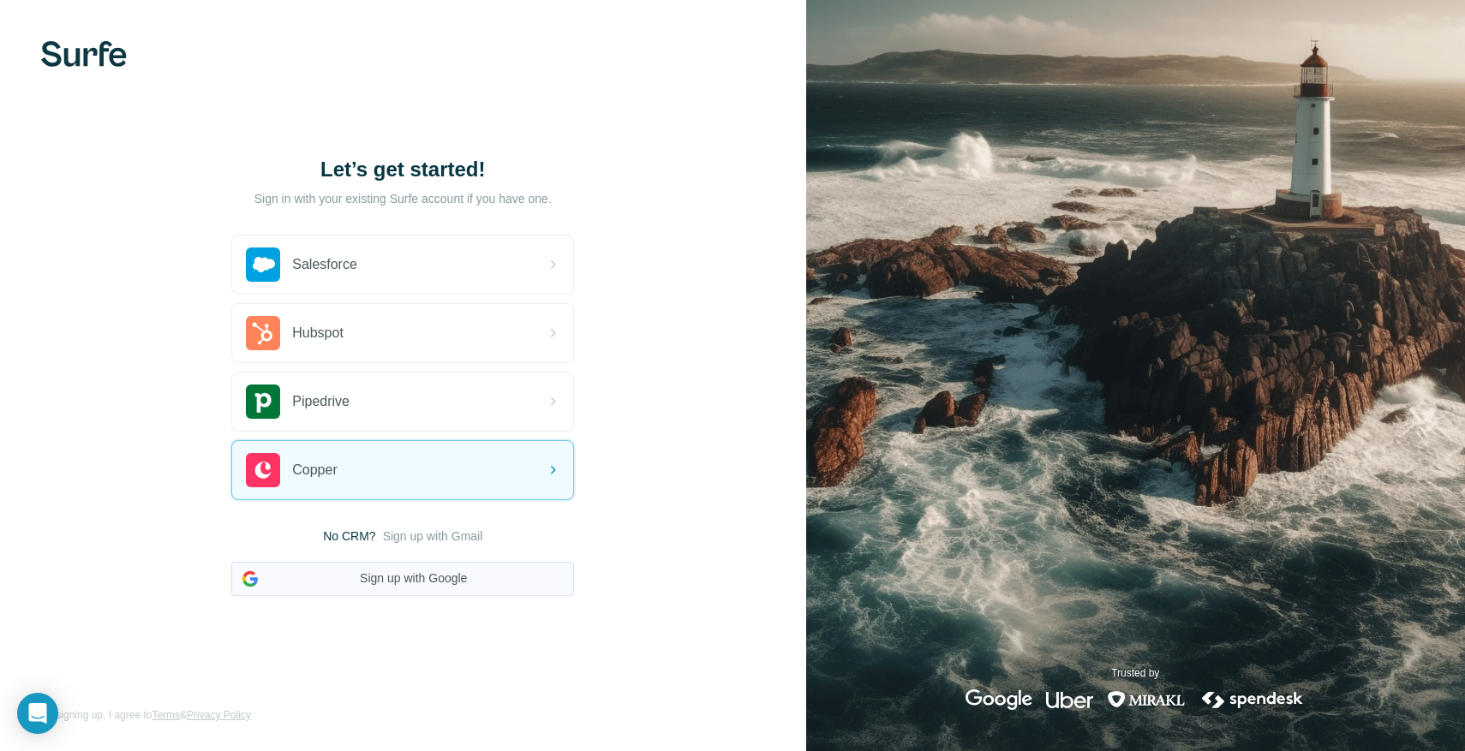
click at [449, 580] on button "Sign up with Google" at bounding box center [402, 579] width 343 height 34
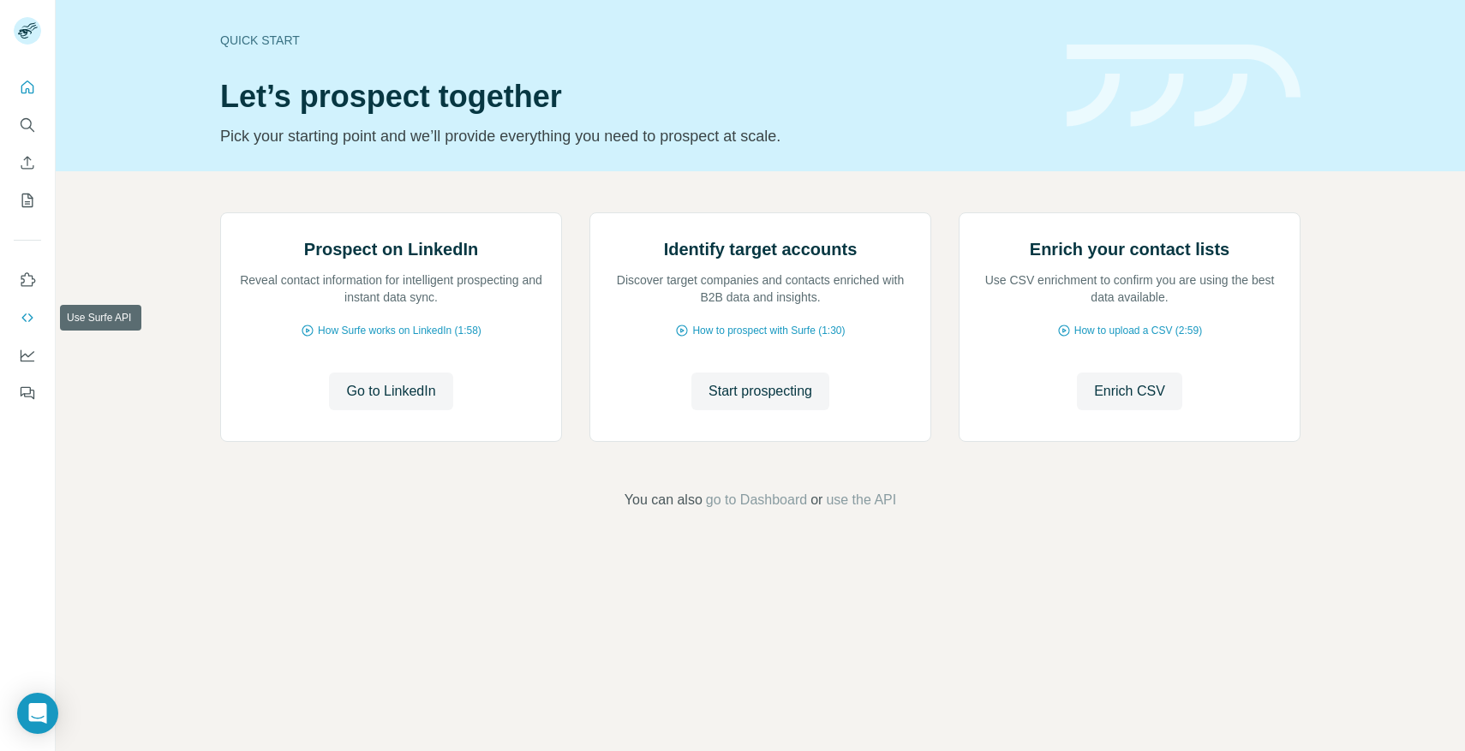
click at [27, 325] on icon "Use Surfe API" at bounding box center [27, 317] width 17 height 17
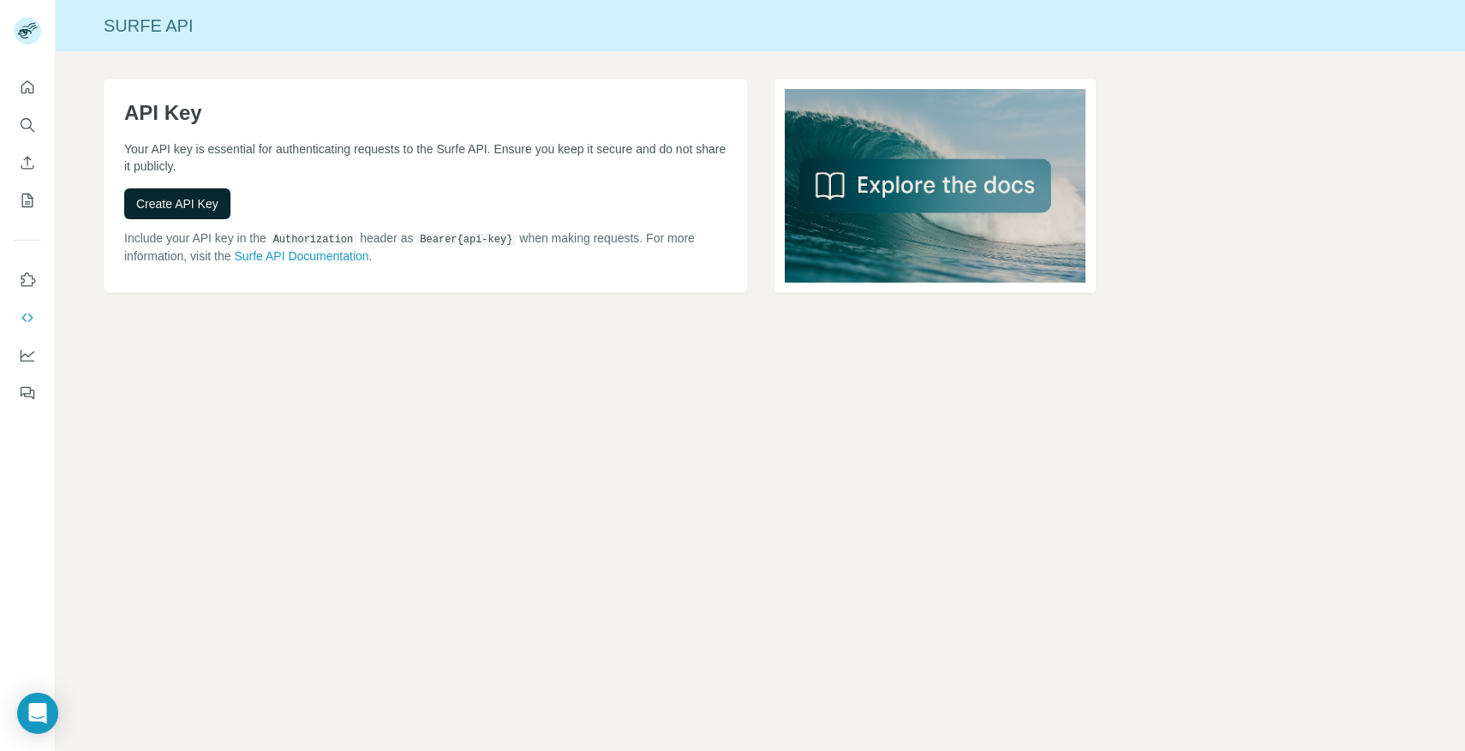
click at [184, 188] on button "Create API Key" at bounding box center [177, 203] width 106 height 31
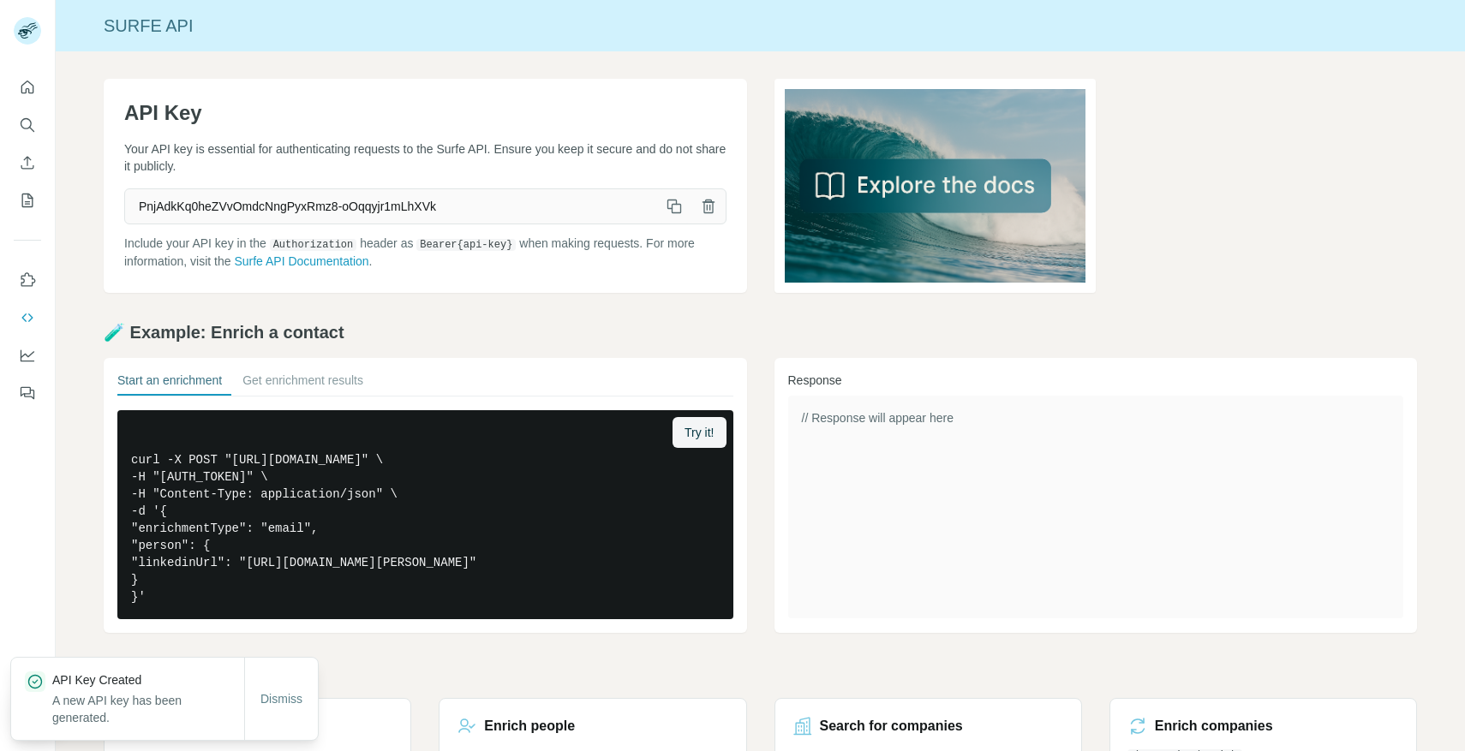
click at [667, 207] on icon "button" at bounding box center [674, 206] width 17 height 17
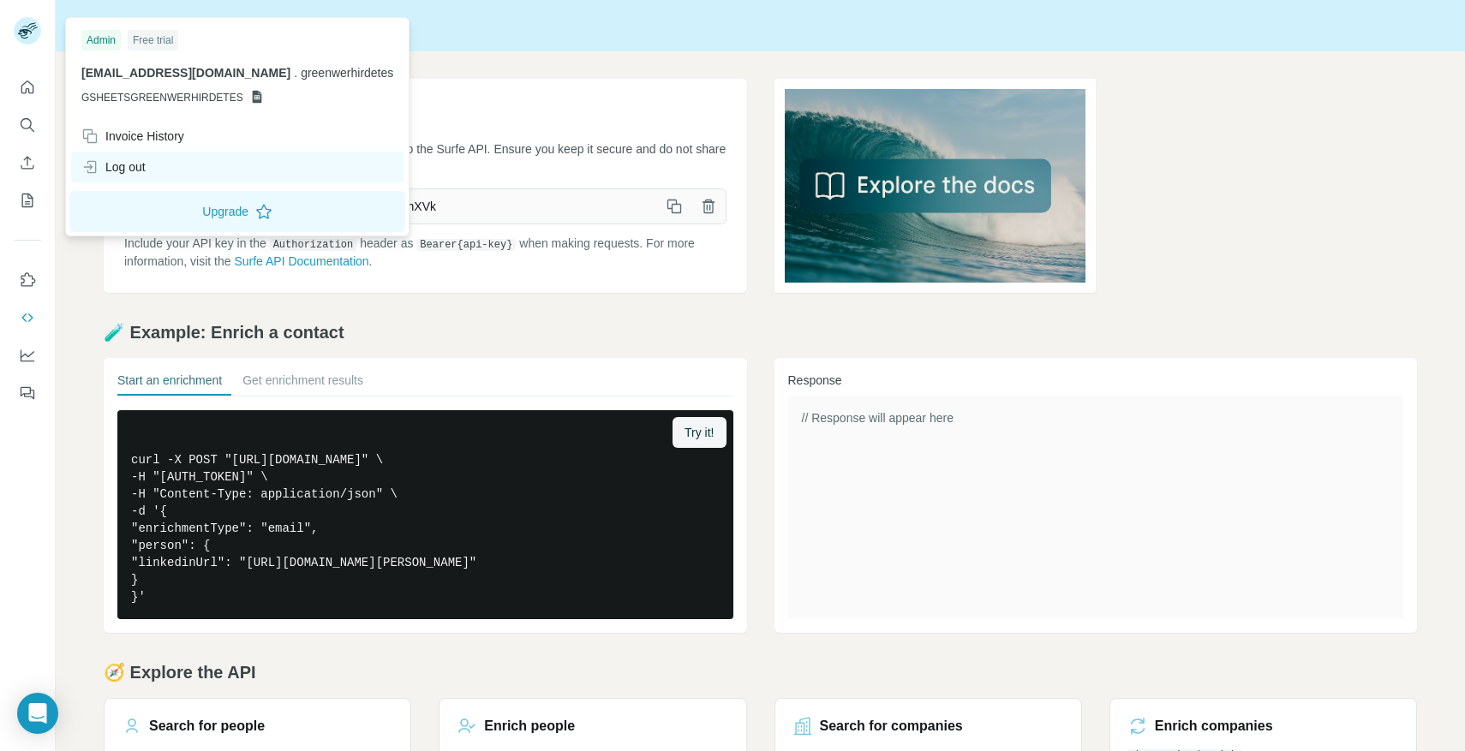
click at [144, 176] on div "Log out" at bounding box center [237, 167] width 332 height 31
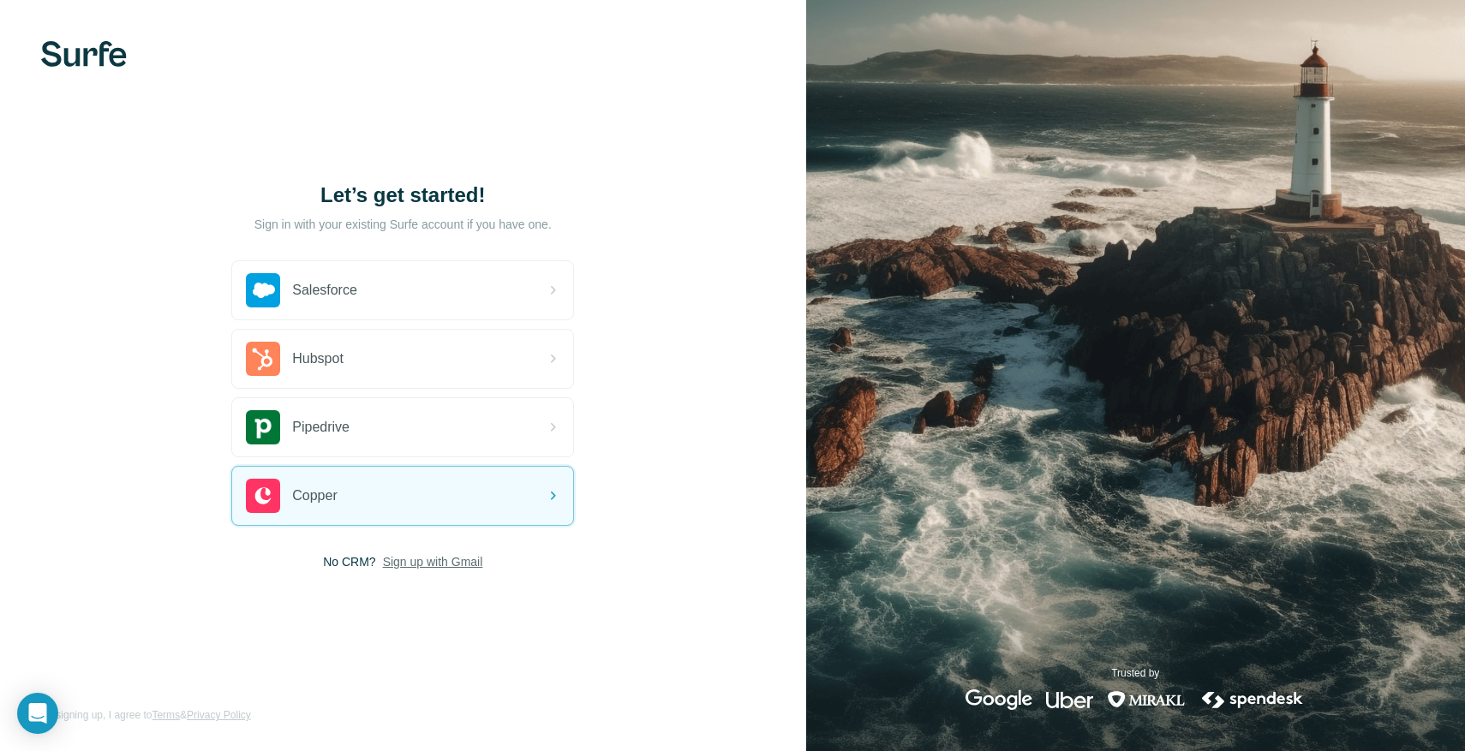
click at [435, 570] on span "Sign up with Gmail" at bounding box center [433, 561] width 100 height 17
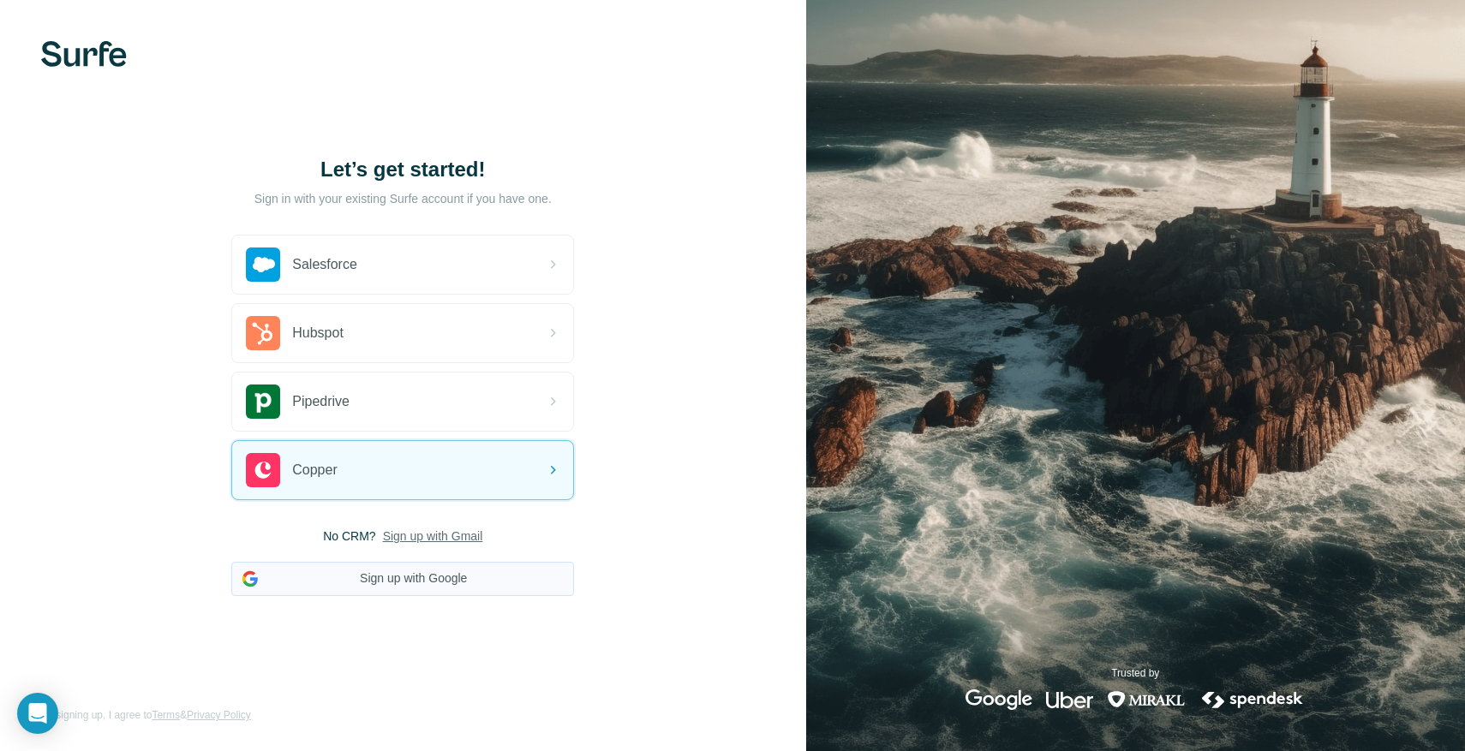
click at [446, 588] on button "Sign up with Google" at bounding box center [402, 579] width 343 height 34
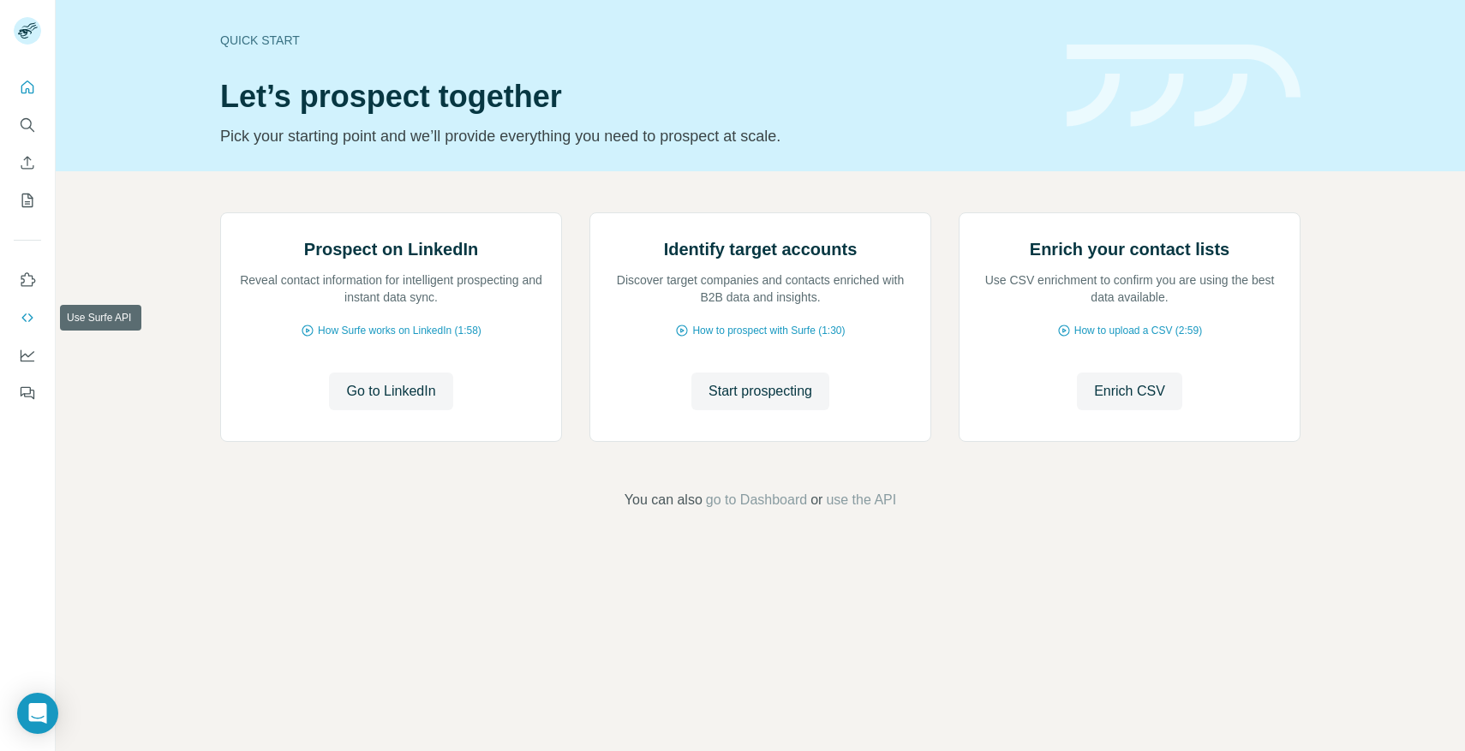
click at [26, 320] on icon "Use Surfe API" at bounding box center [27, 317] width 17 height 17
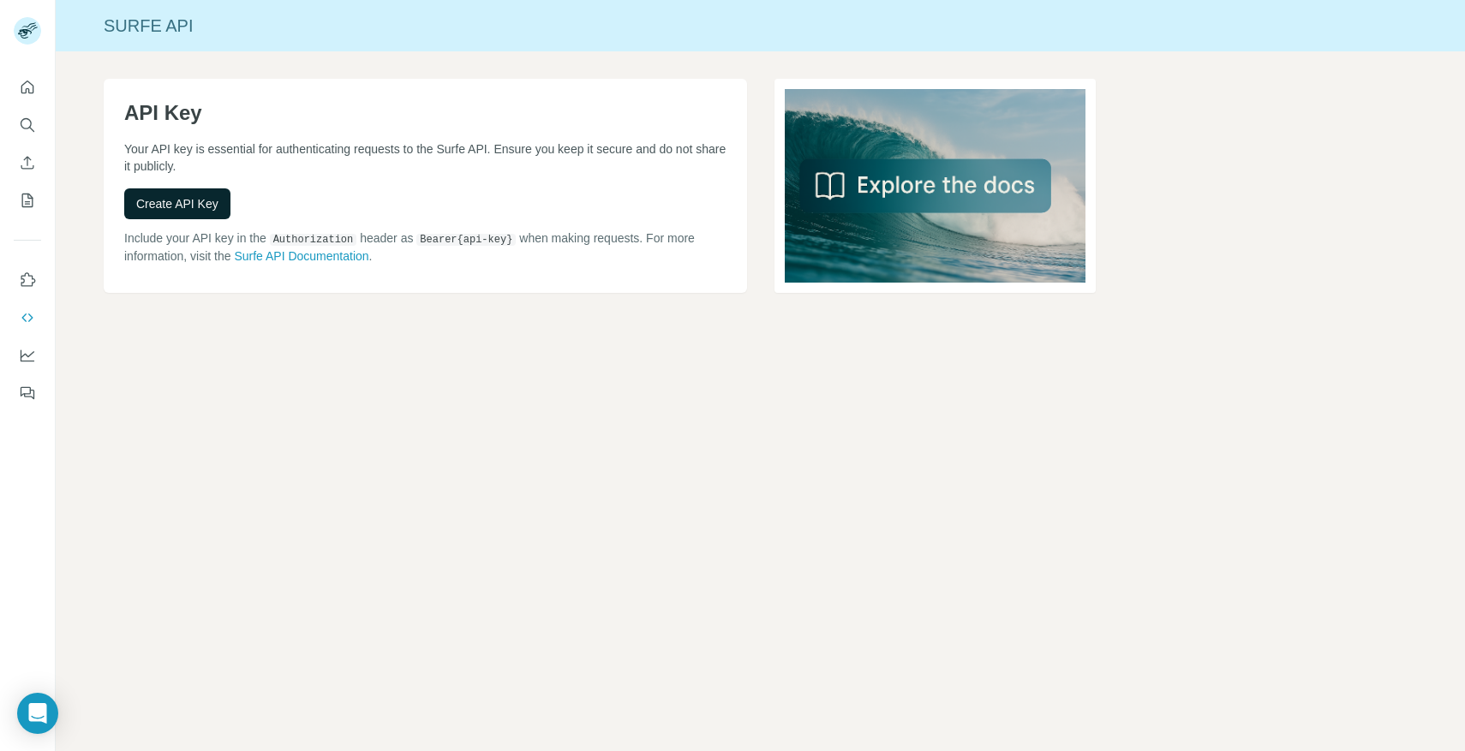
click at [203, 192] on button "Create API Key" at bounding box center [177, 203] width 106 height 31
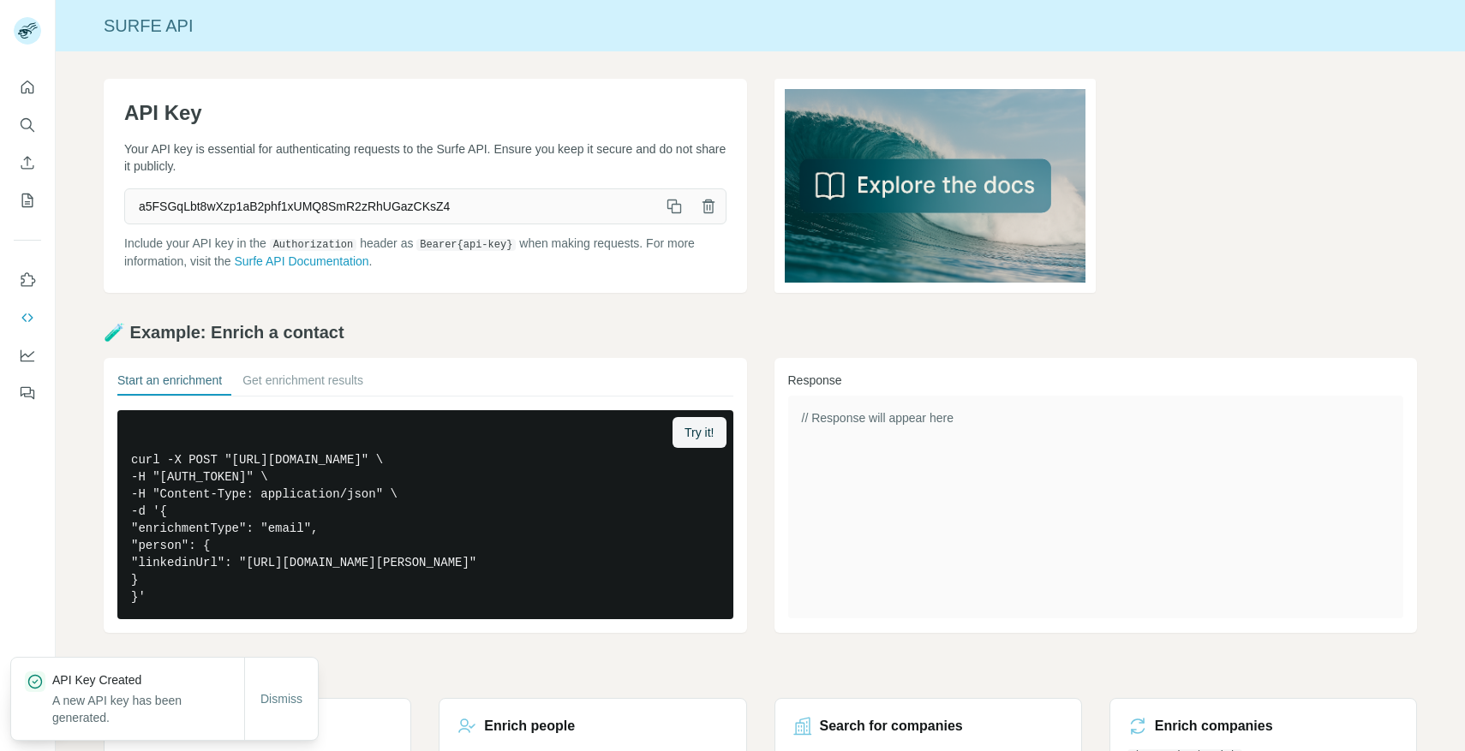
click at [668, 206] on icon "button" at bounding box center [674, 206] width 17 height 17
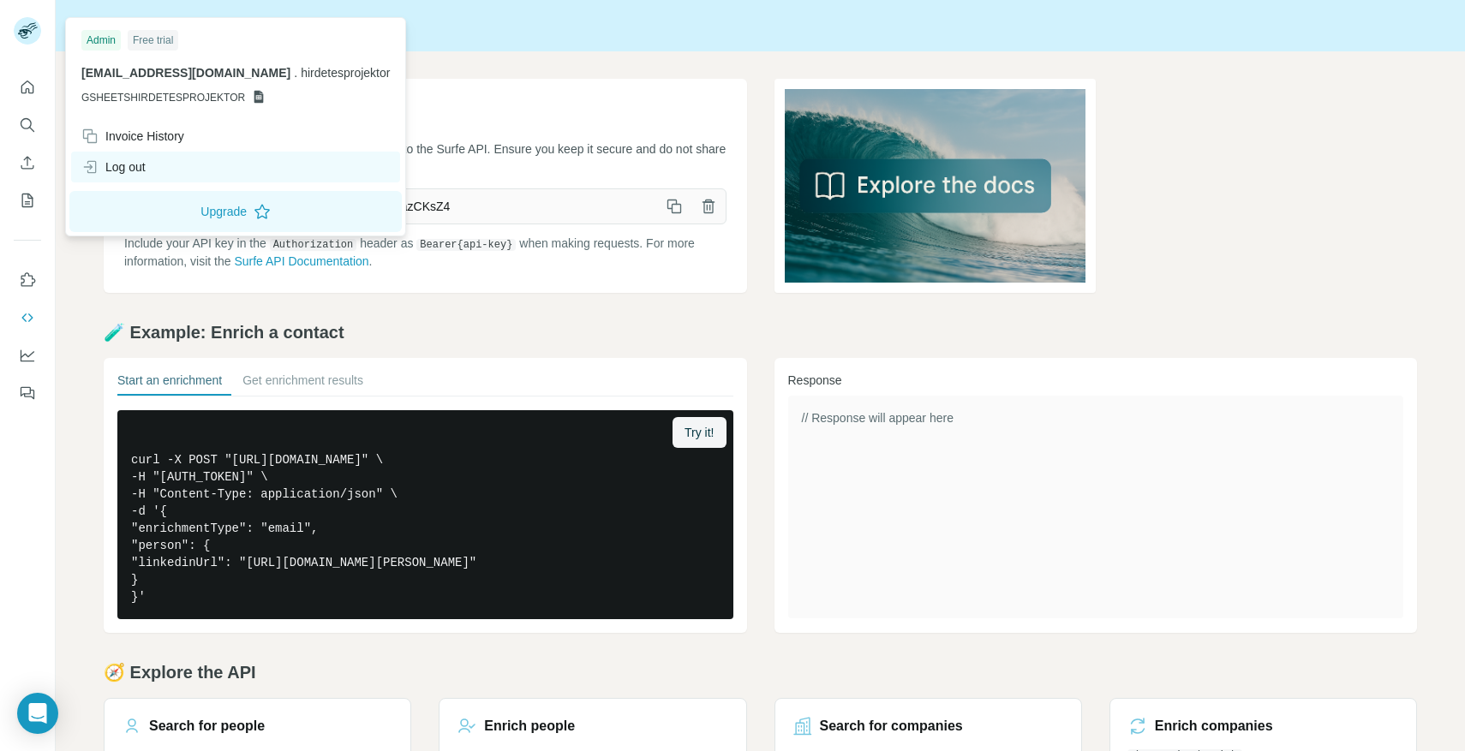
click at [150, 171] on div "Log out" at bounding box center [235, 167] width 329 height 31
